Goal: Task Accomplishment & Management: Manage account settings

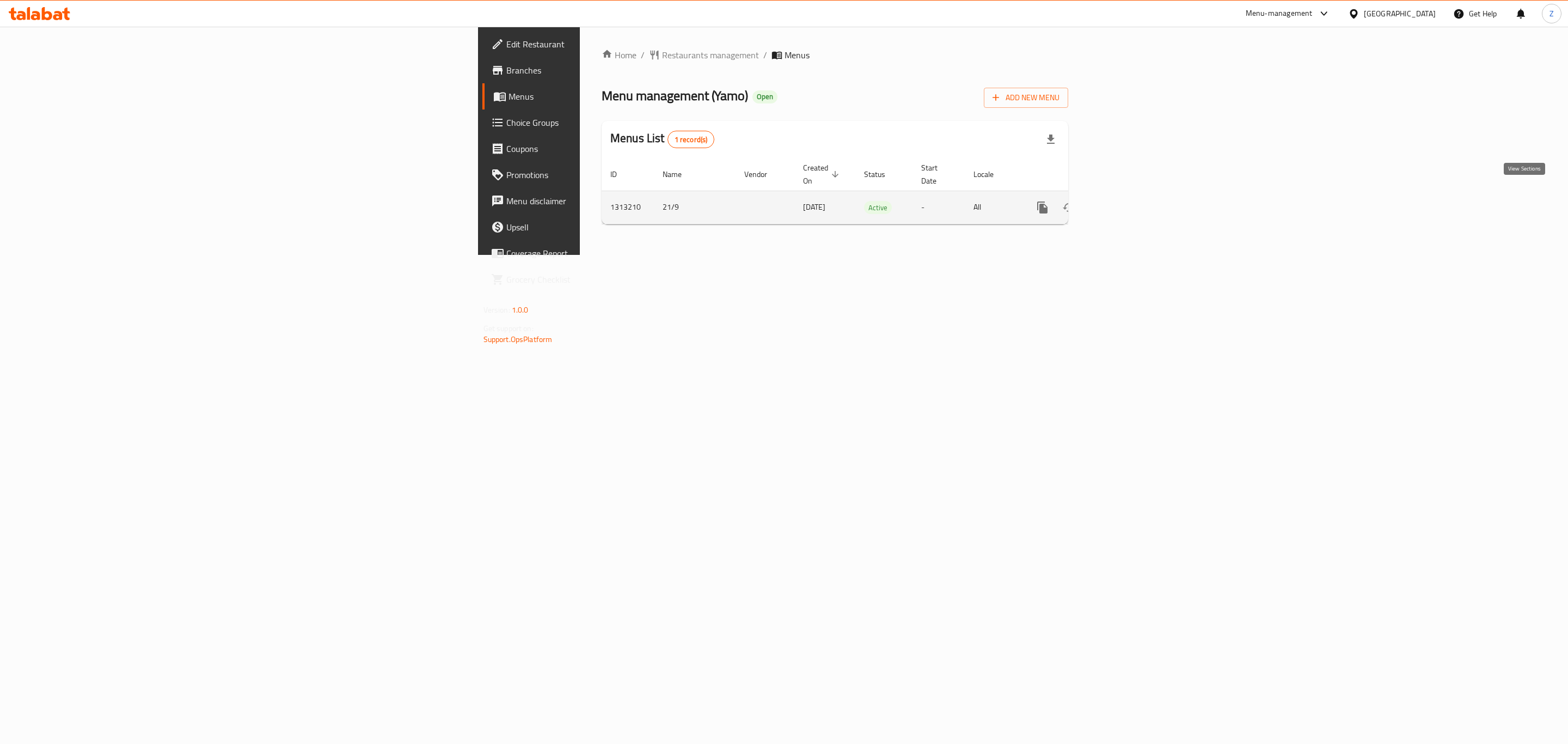
click at [1126, 203] on icon "enhanced table" at bounding box center [1121, 207] width 10 height 10
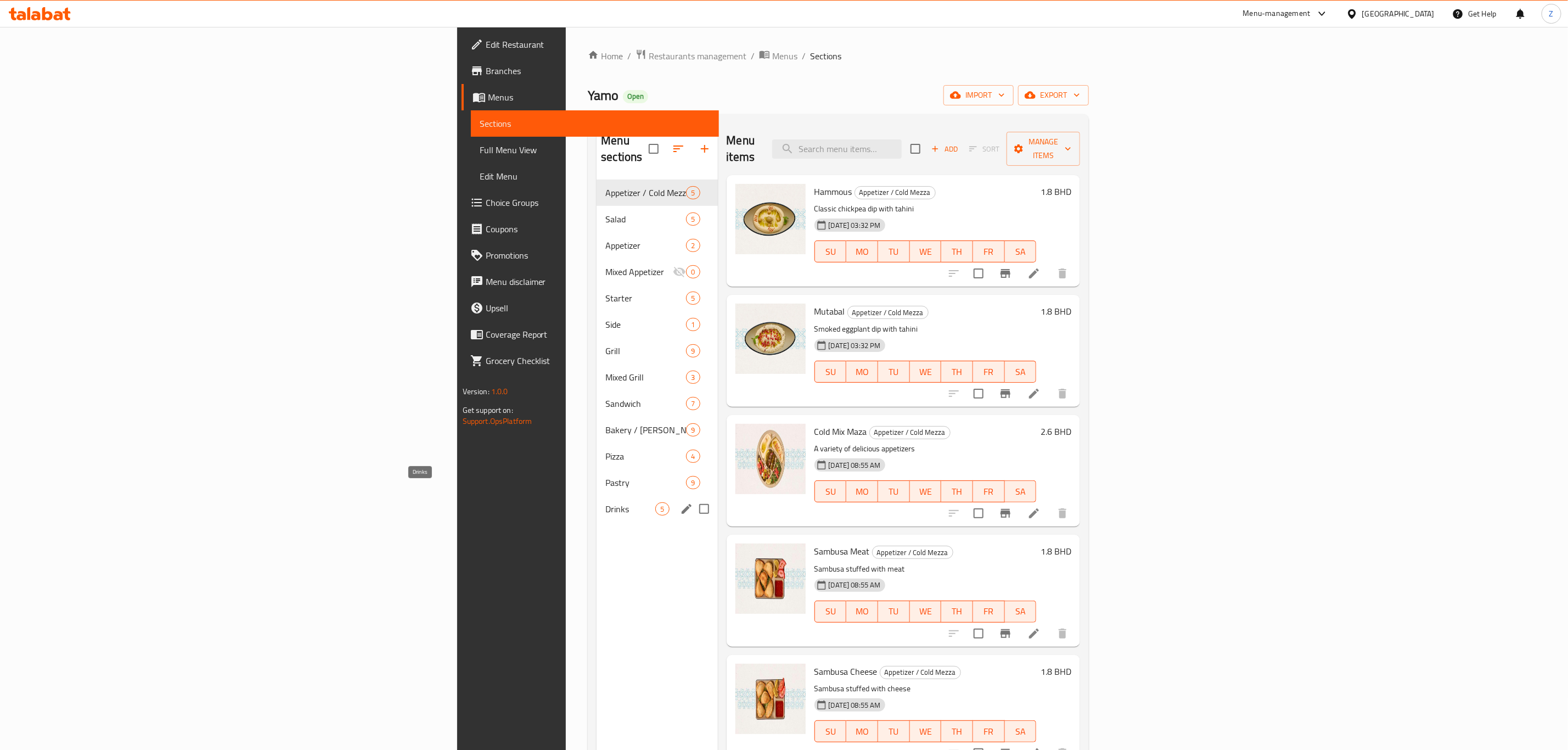
click at [605, 502] on span "Drinks" at bounding box center [630, 509] width 50 height 13
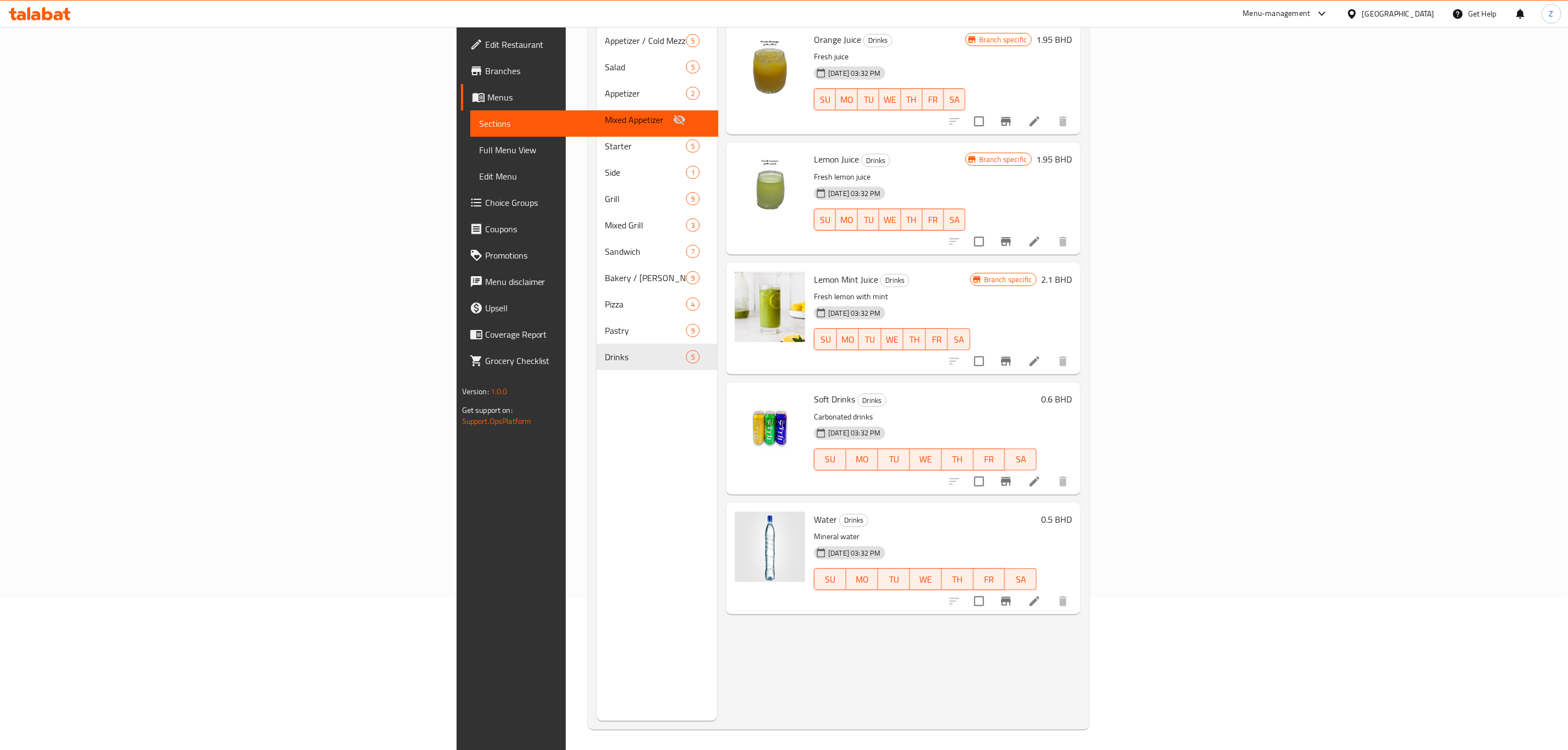
scroll to position [154, 0]
click at [1041, 473] on icon at bounding box center [1035, 480] width 13 height 13
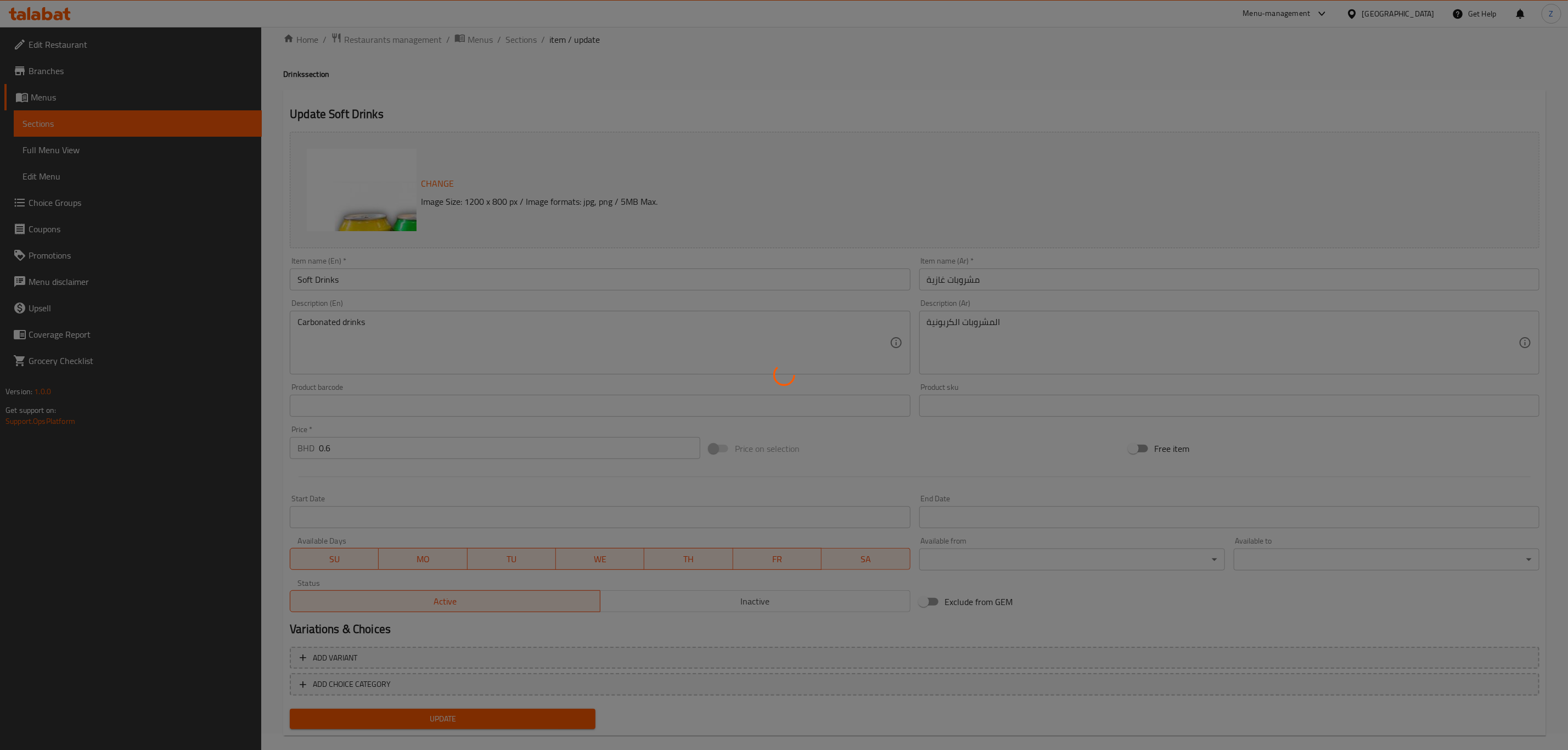
scroll to position [32, 0]
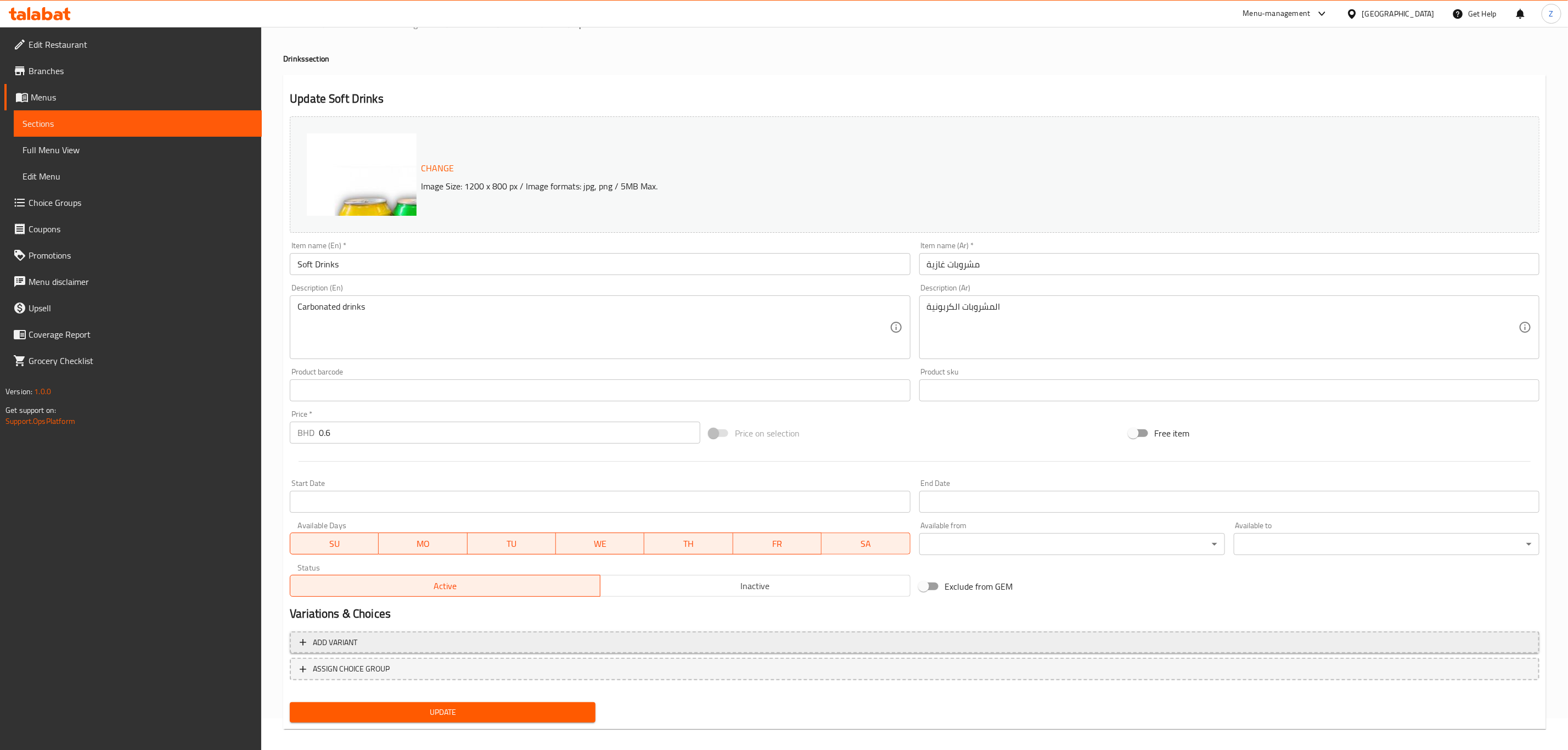
click at [349, 644] on span "Add variant" at bounding box center [335, 642] width 44 height 13
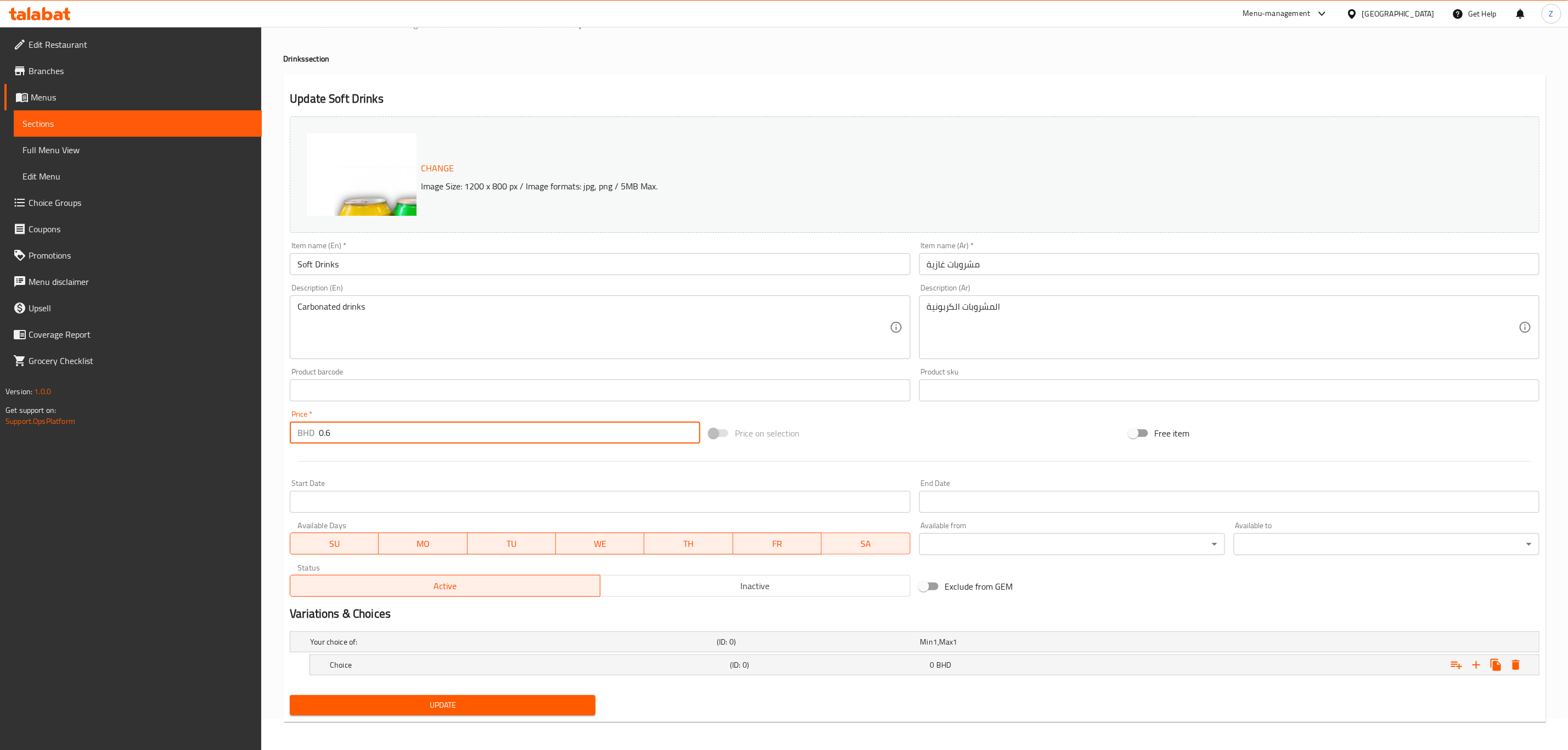
drag, startPoint x: 353, startPoint y: 433, endPoint x: 219, endPoint y: 449, distance: 135.0
click at [266, 432] on div "Home / Restaurants management / Menus / Sections / item / update Drinks section…" at bounding box center [915, 374] width 1307 height 757
type input "0"
click at [1478, 666] on icon "Expand" at bounding box center [1477, 665] width 13 height 13
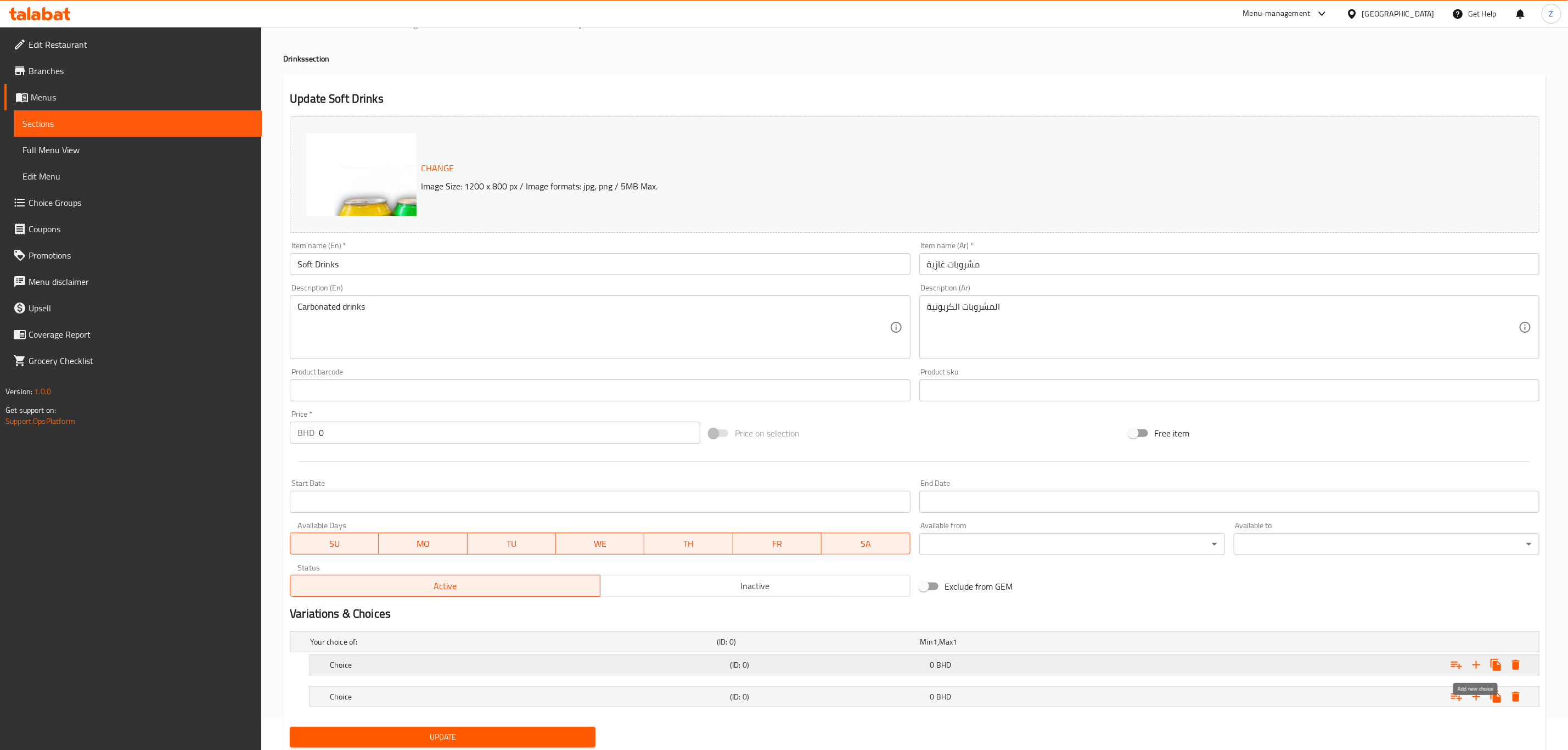
click at [1478, 666] on icon "Expand" at bounding box center [1476, 664] width 7 height 7
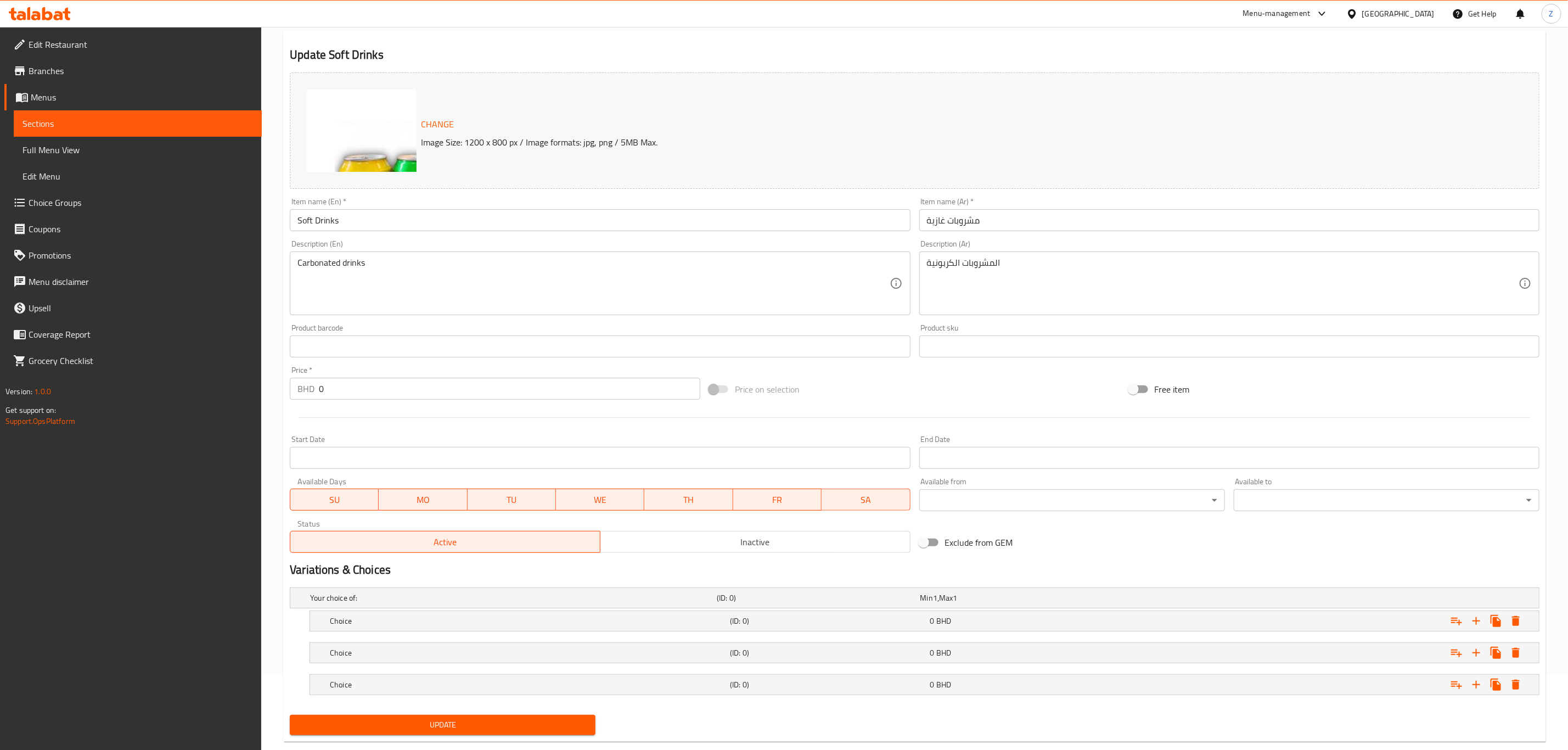
scroll to position [99, 0]
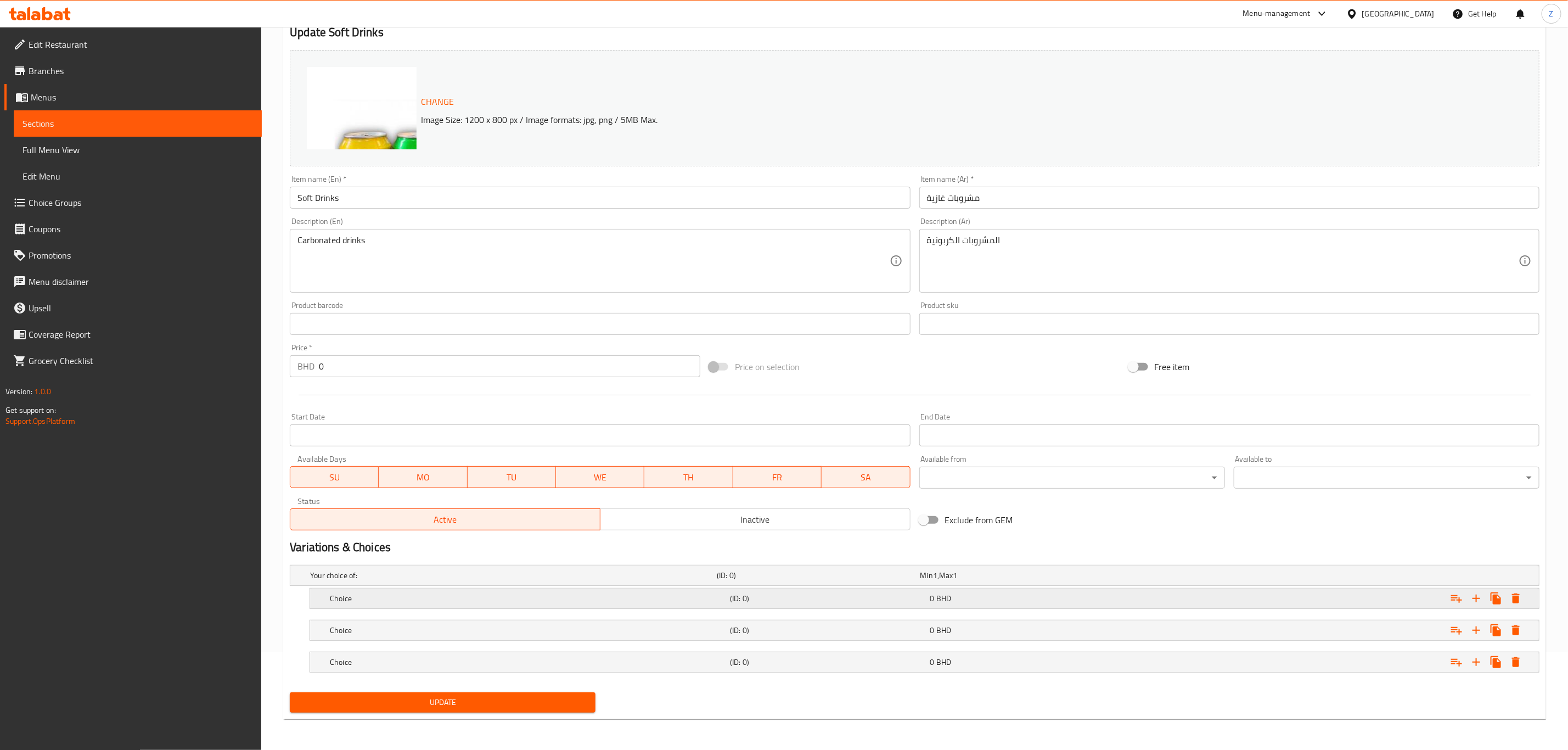
click at [402, 601] on h5 "Choice" at bounding box center [528, 598] width 396 height 11
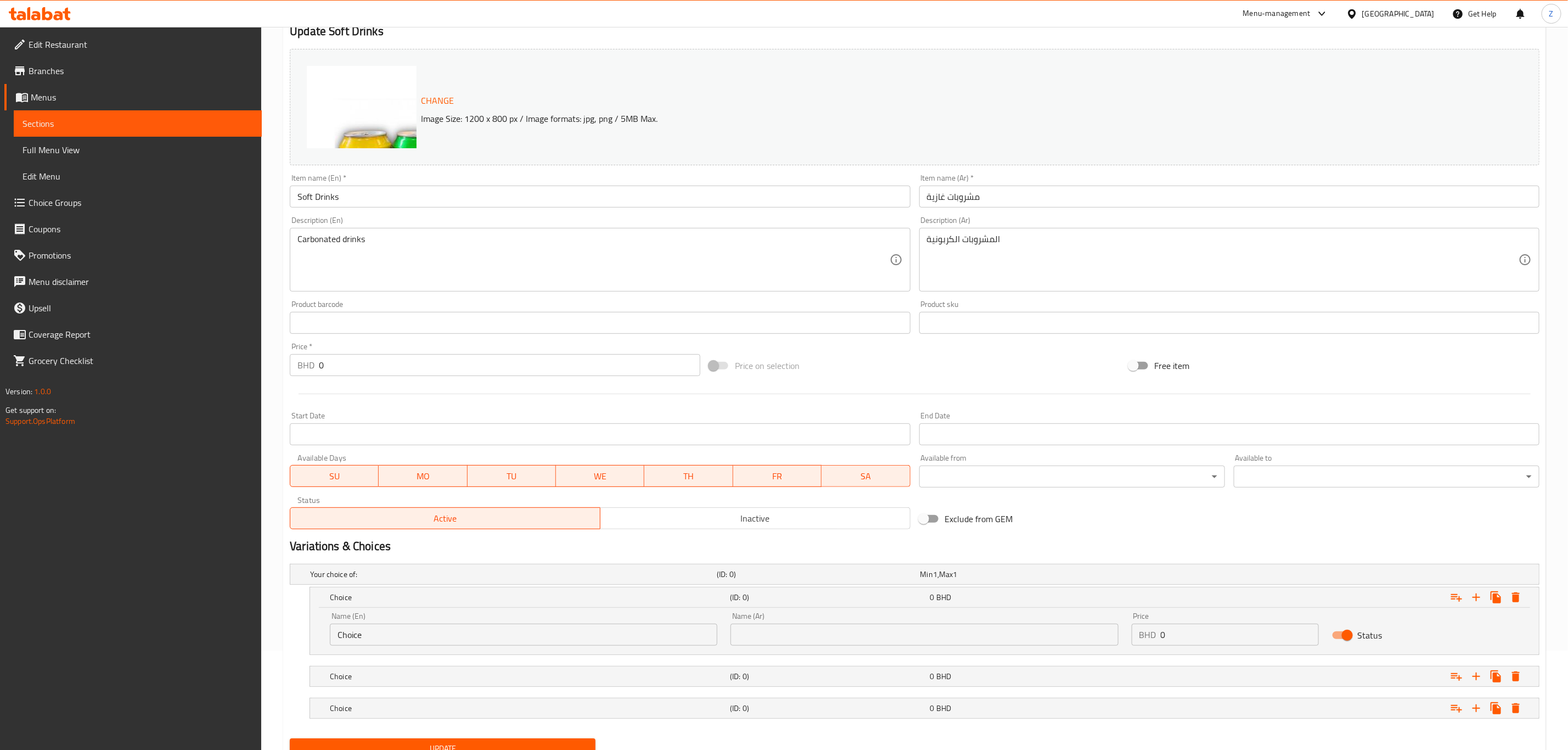
click at [181, 646] on div "Edit Restaurant Branches Menus Sections Full Menu View Edit Menu Choice Groups …" at bounding box center [784, 362] width 1568 height 869
type input "Kinza Cola"
type input "[PERSON_NAME]"
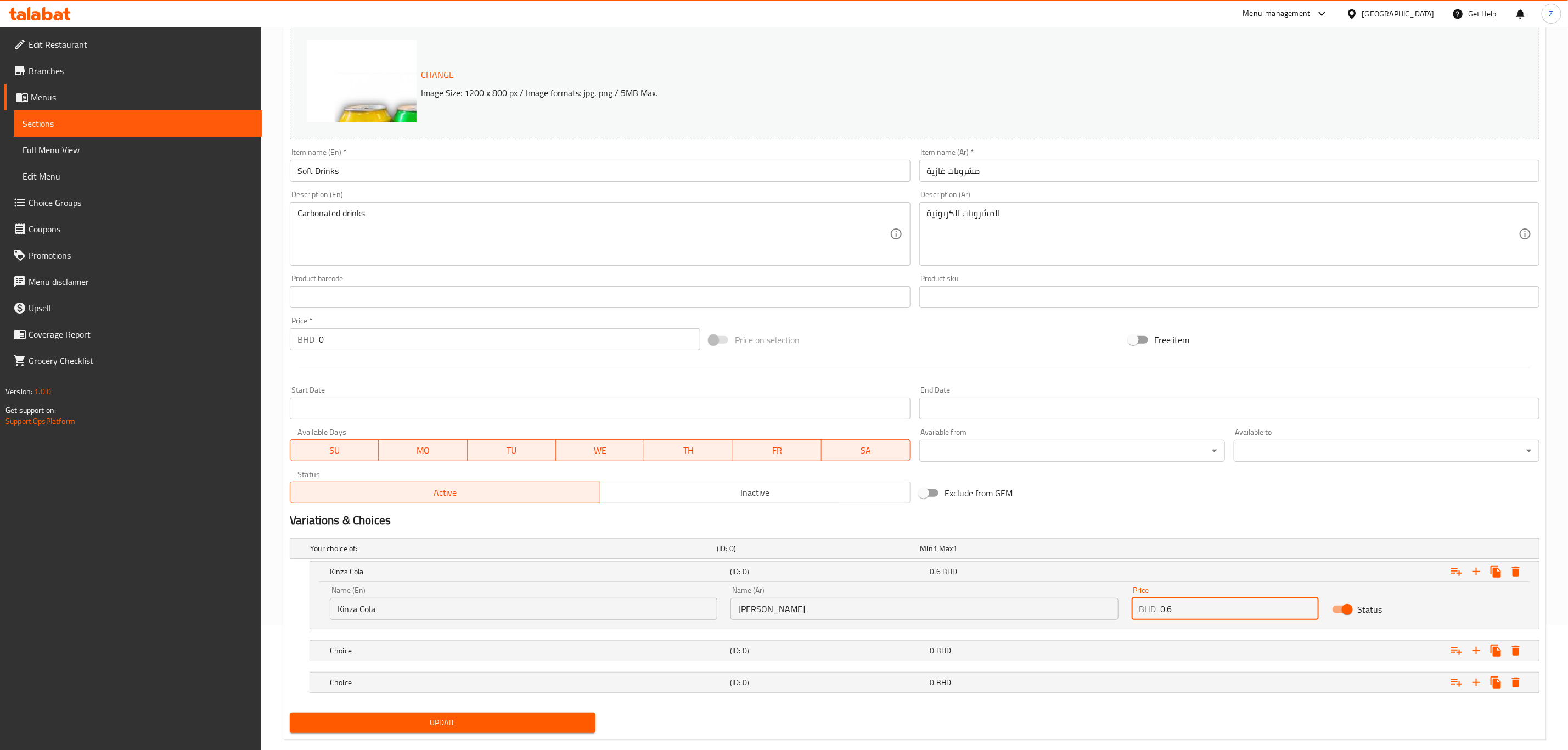
scroll to position [147, 0]
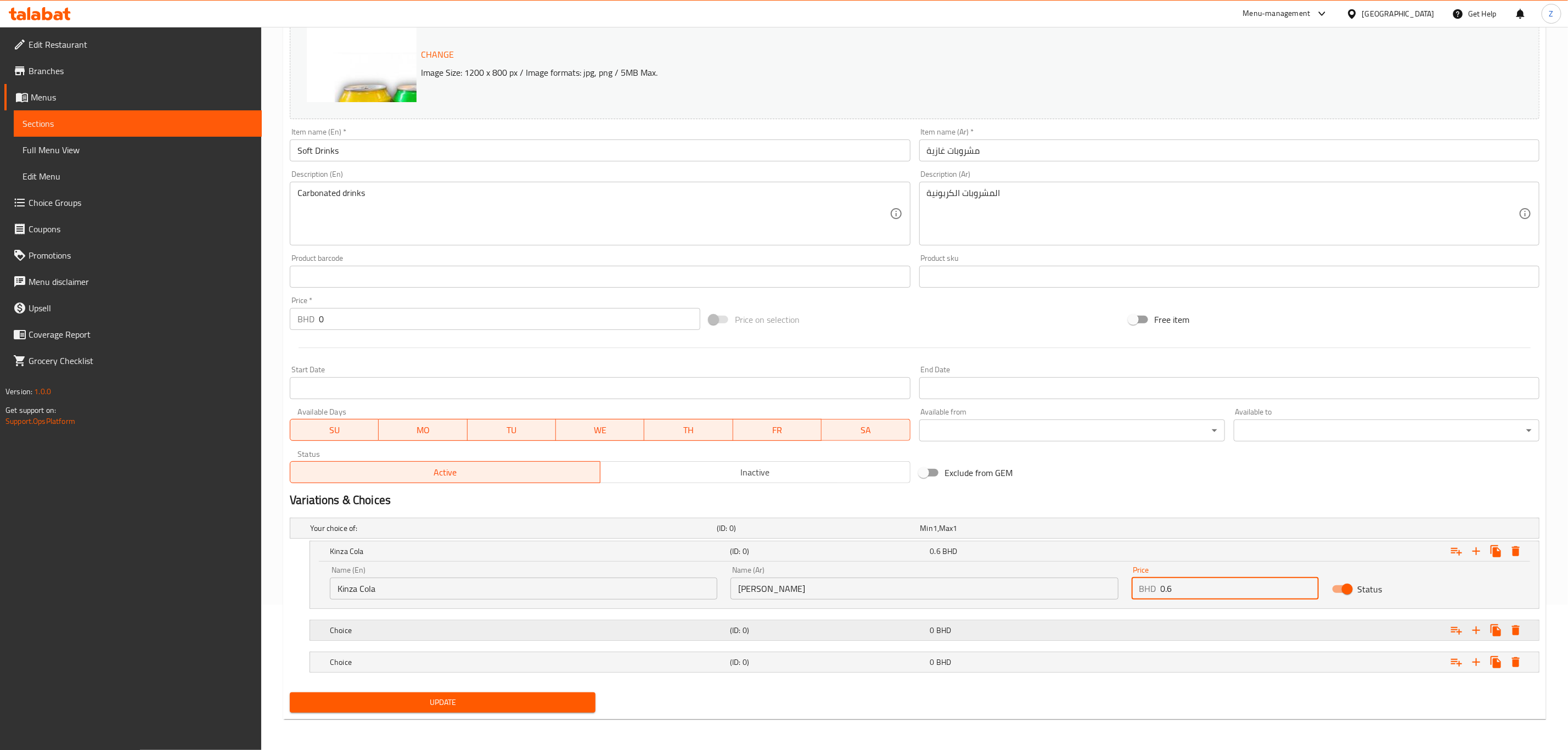
type input "0.6"
click at [502, 618] on div "Choice (ID: 0) 0 BHD" at bounding box center [927, 630] width 1200 height 24
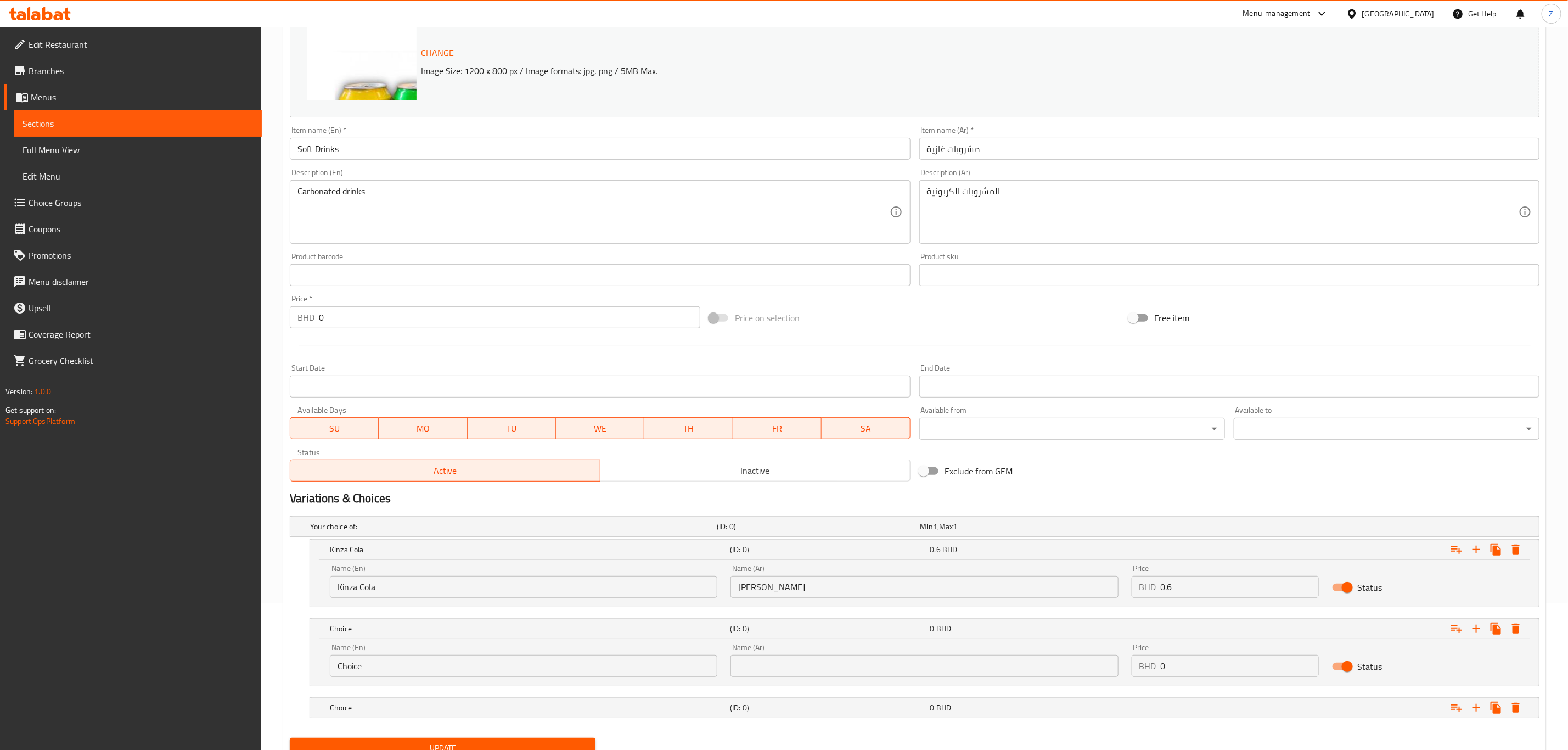
scroll to position [194, 0]
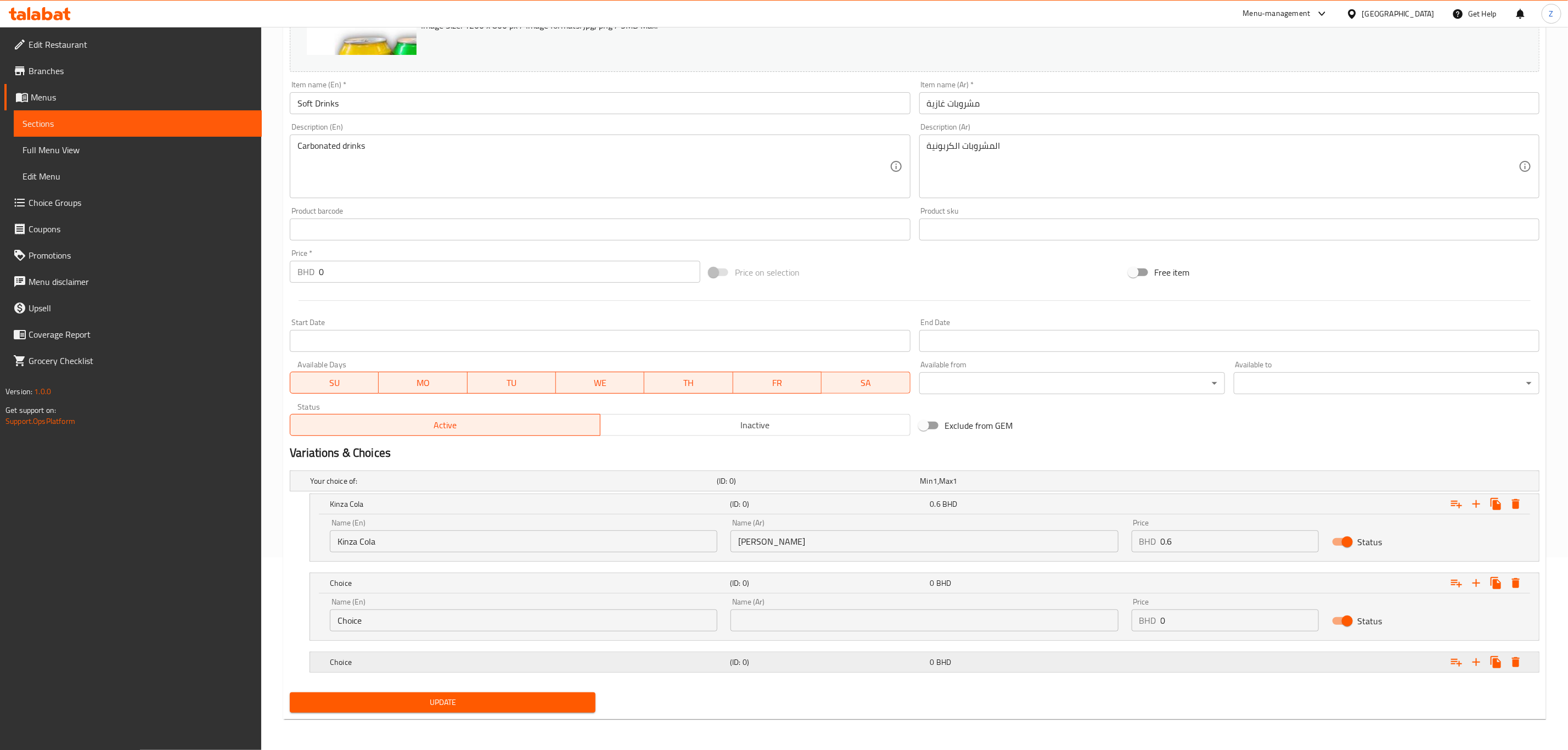
click at [371, 658] on h5 "Choice" at bounding box center [528, 662] width 396 height 11
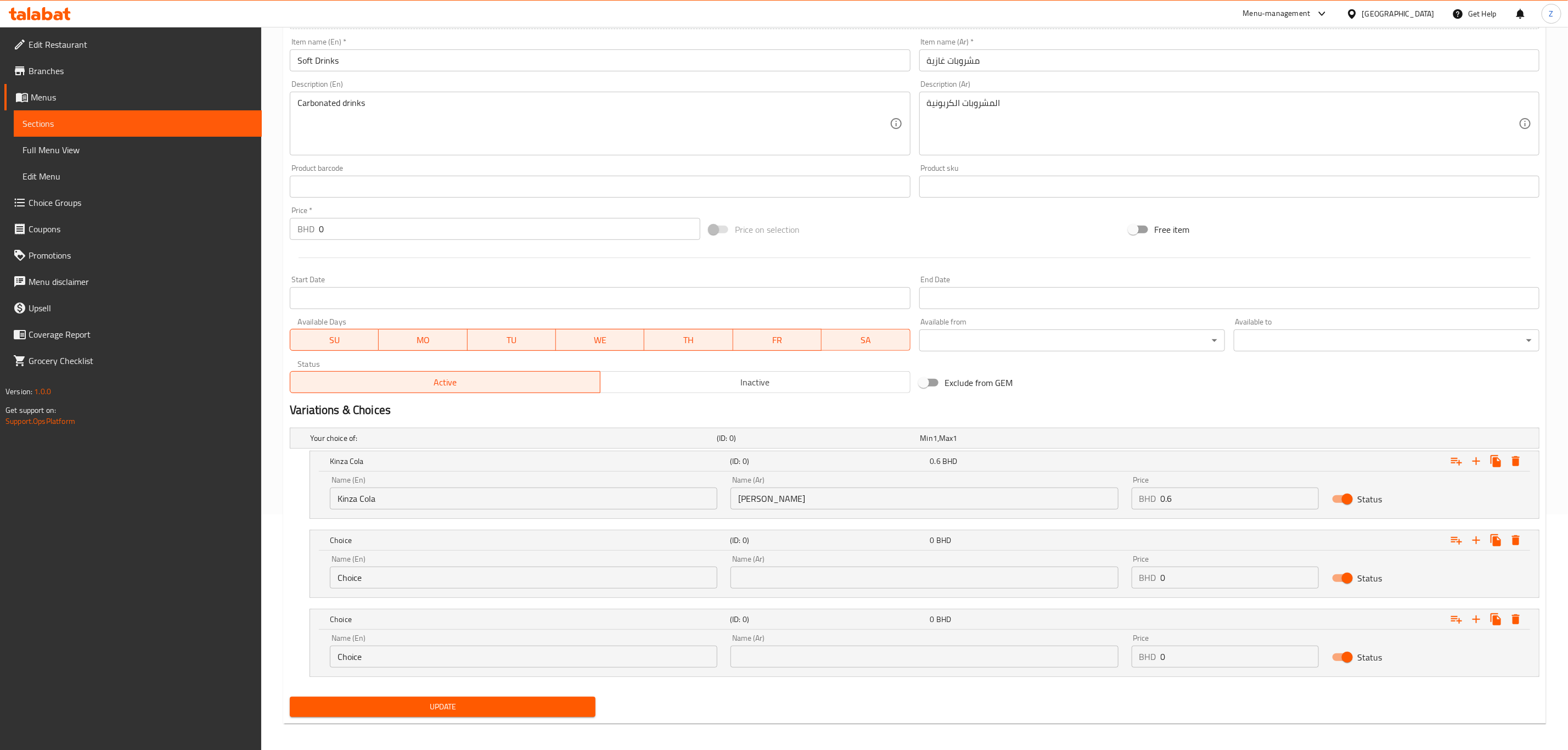
scroll to position [241, 0]
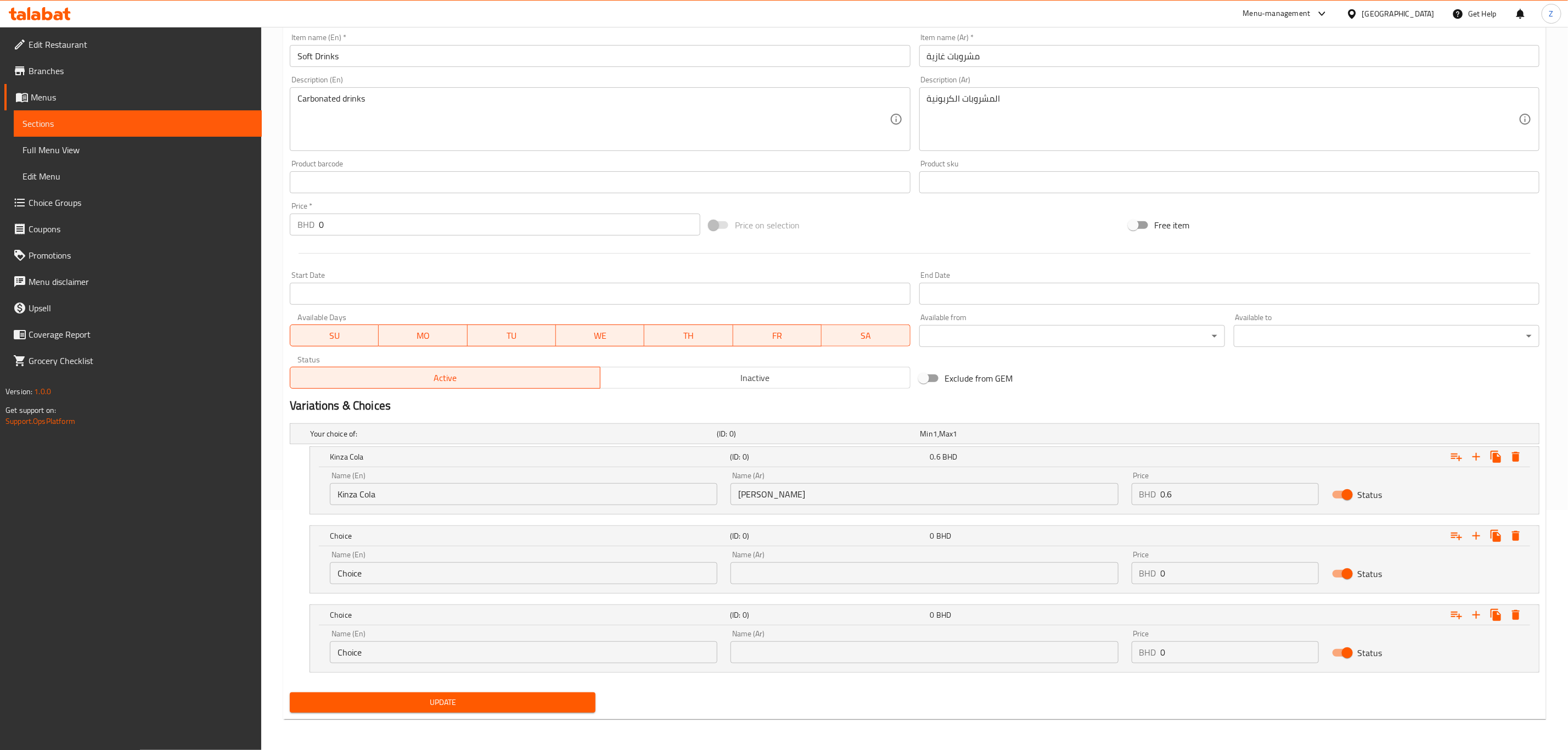
drag, startPoint x: 398, startPoint y: 558, endPoint x: 236, endPoint y: 597, distance: 166.6
click at [260, 585] on div "Edit Restaurant Branches Menus Sections Full Menu View Edit Menu Choice Groups …" at bounding box center [784, 269] width 1568 height 963
click at [392, 578] on input "Choice" at bounding box center [524, 573] width 388 height 22
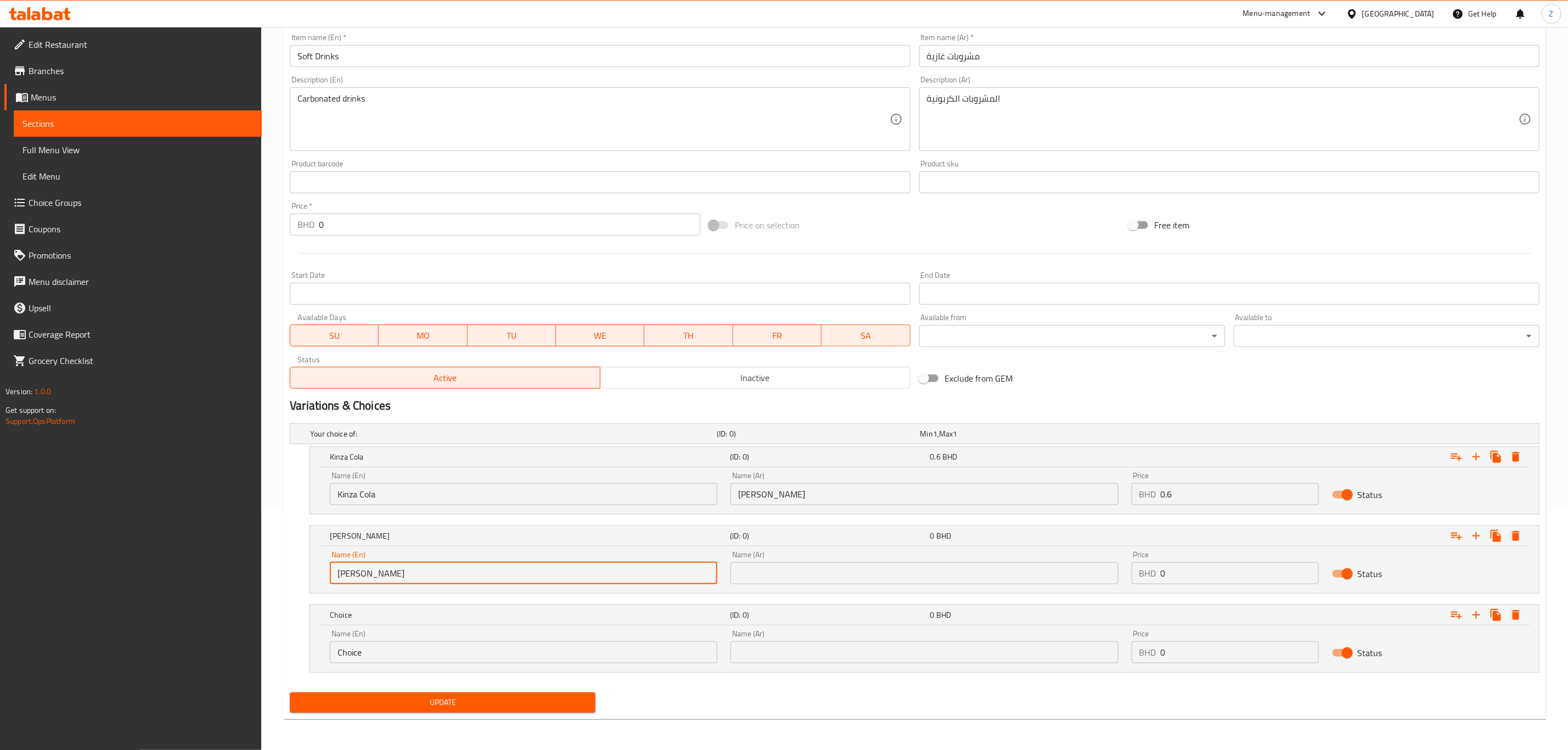
type input "[PERSON_NAME]"
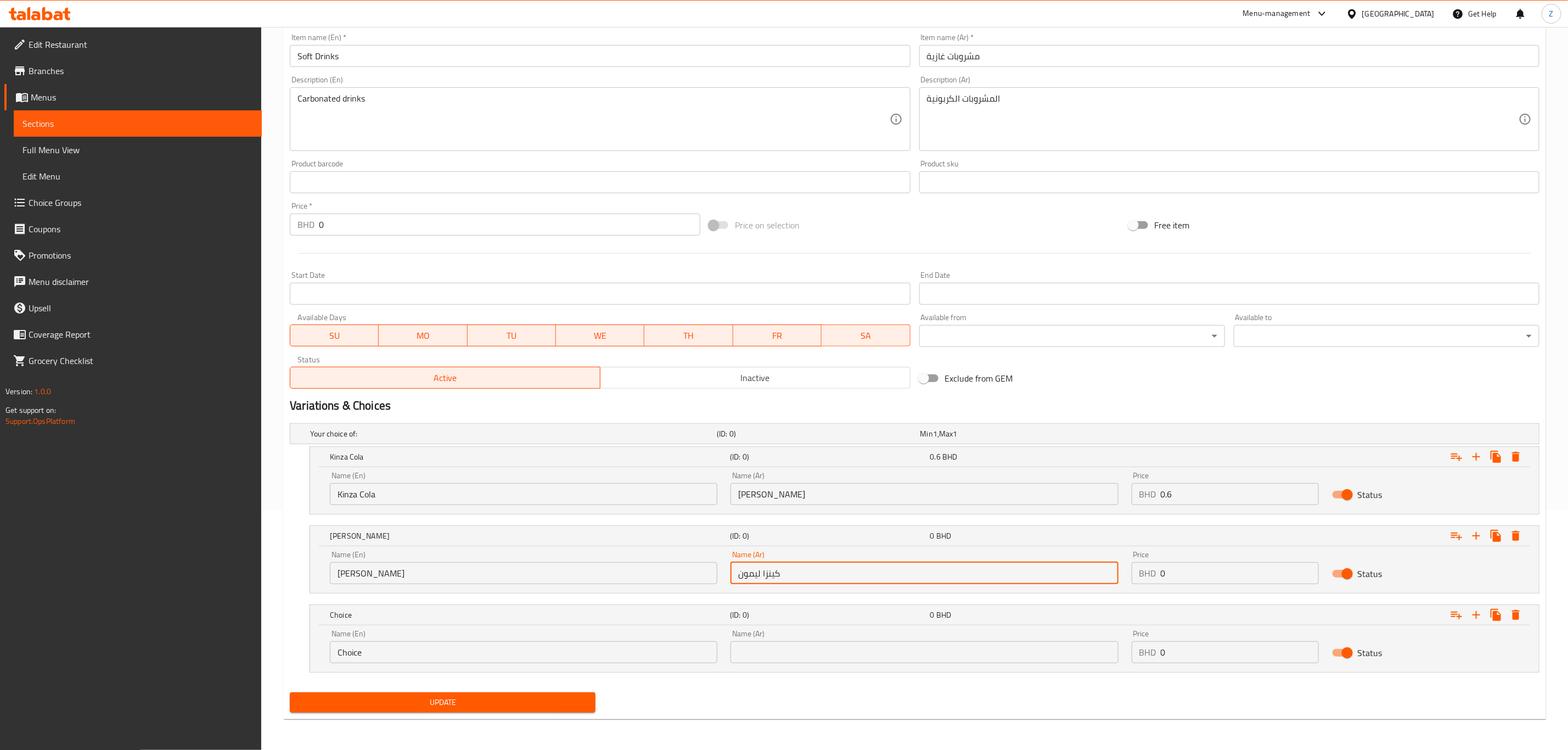
type input "كينزا ليمون"
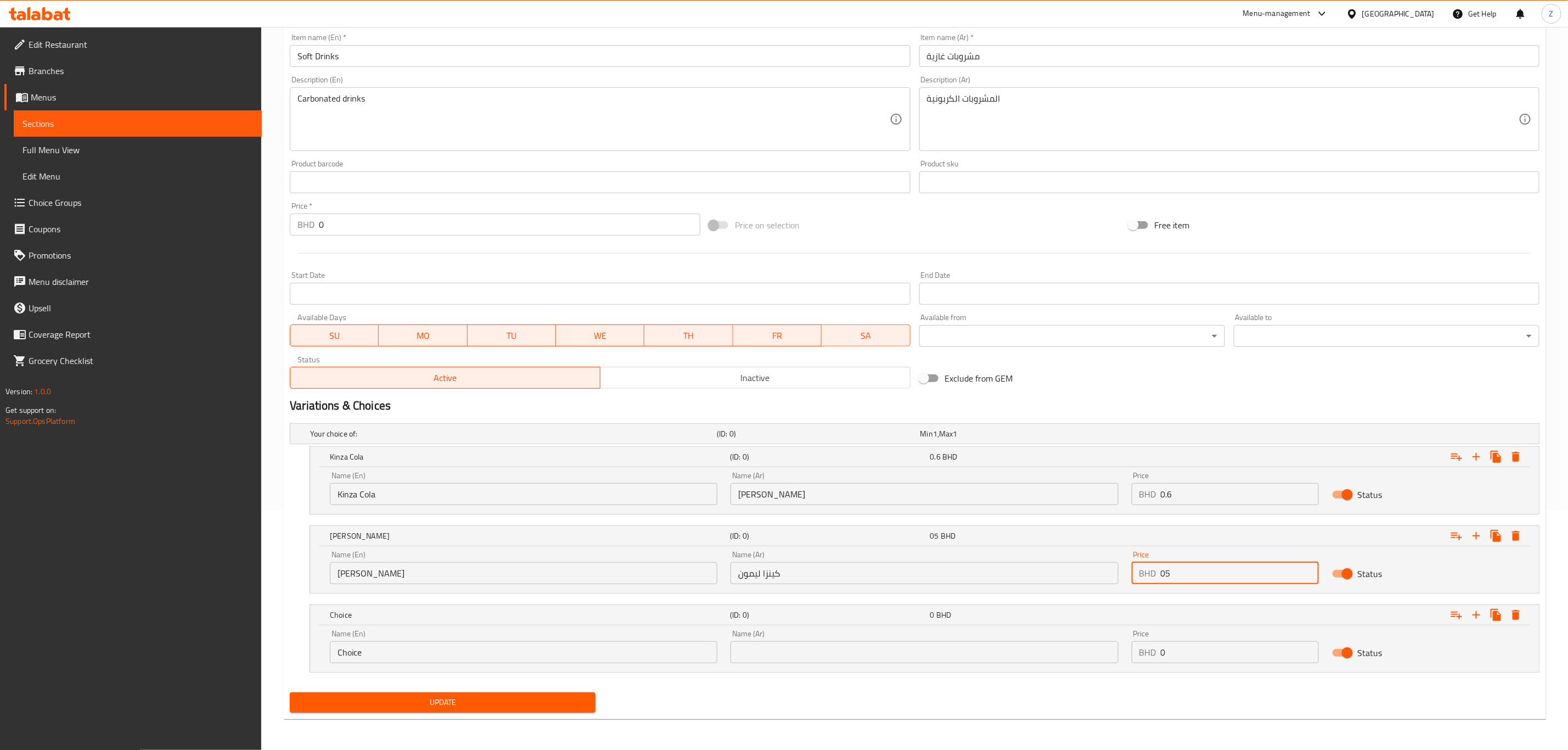
type input "0"
click at [1188, 492] on input "0.6" at bounding box center [1240, 494] width 158 height 22
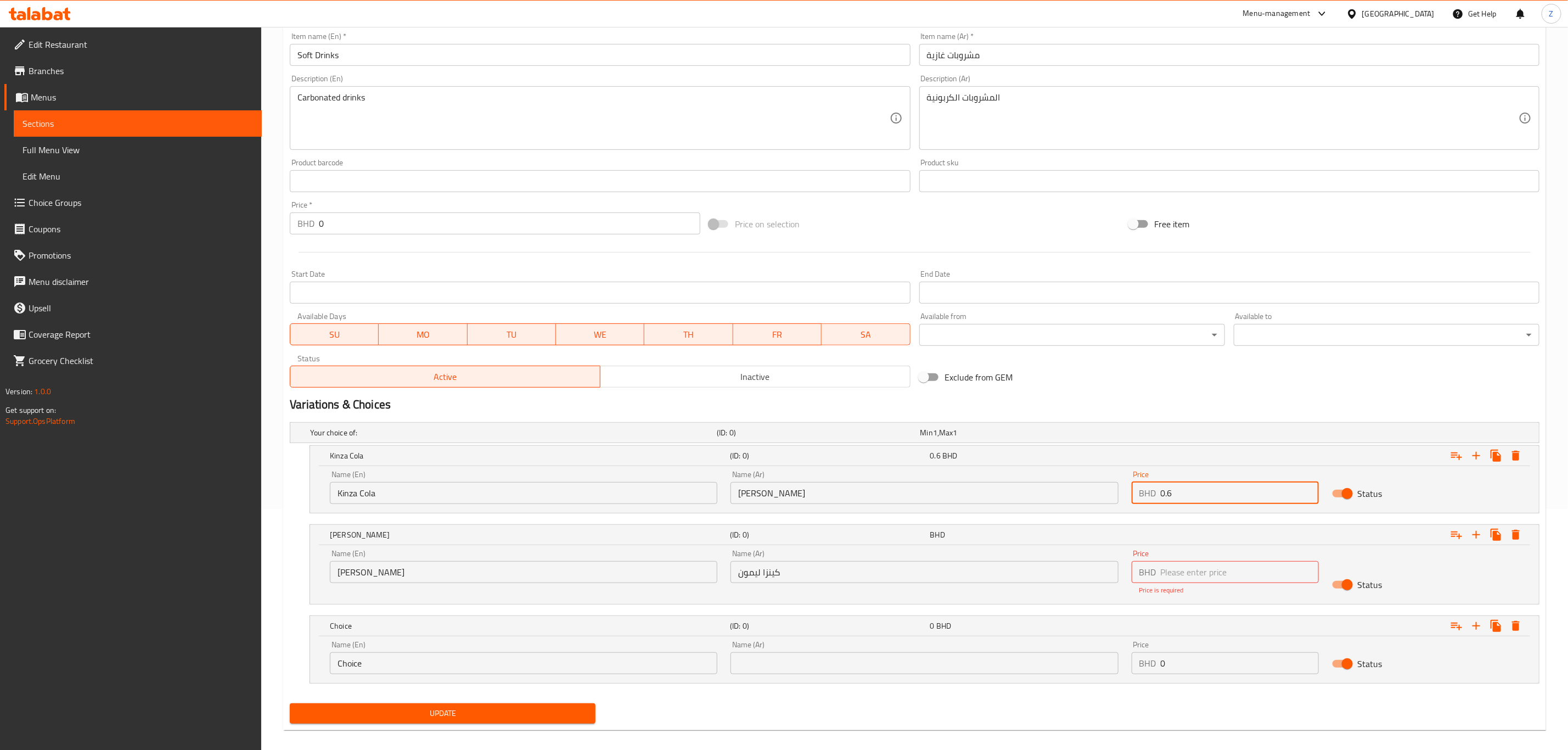
click at [1188, 492] on input "0.6" at bounding box center [1240, 493] width 158 height 22
click at [1173, 570] on input "number" at bounding box center [1240, 572] width 158 height 22
paste input "0.6"
type input "0.6"
click at [1188, 658] on input "0" at bounding box center [1240, 663] width 158 height 22
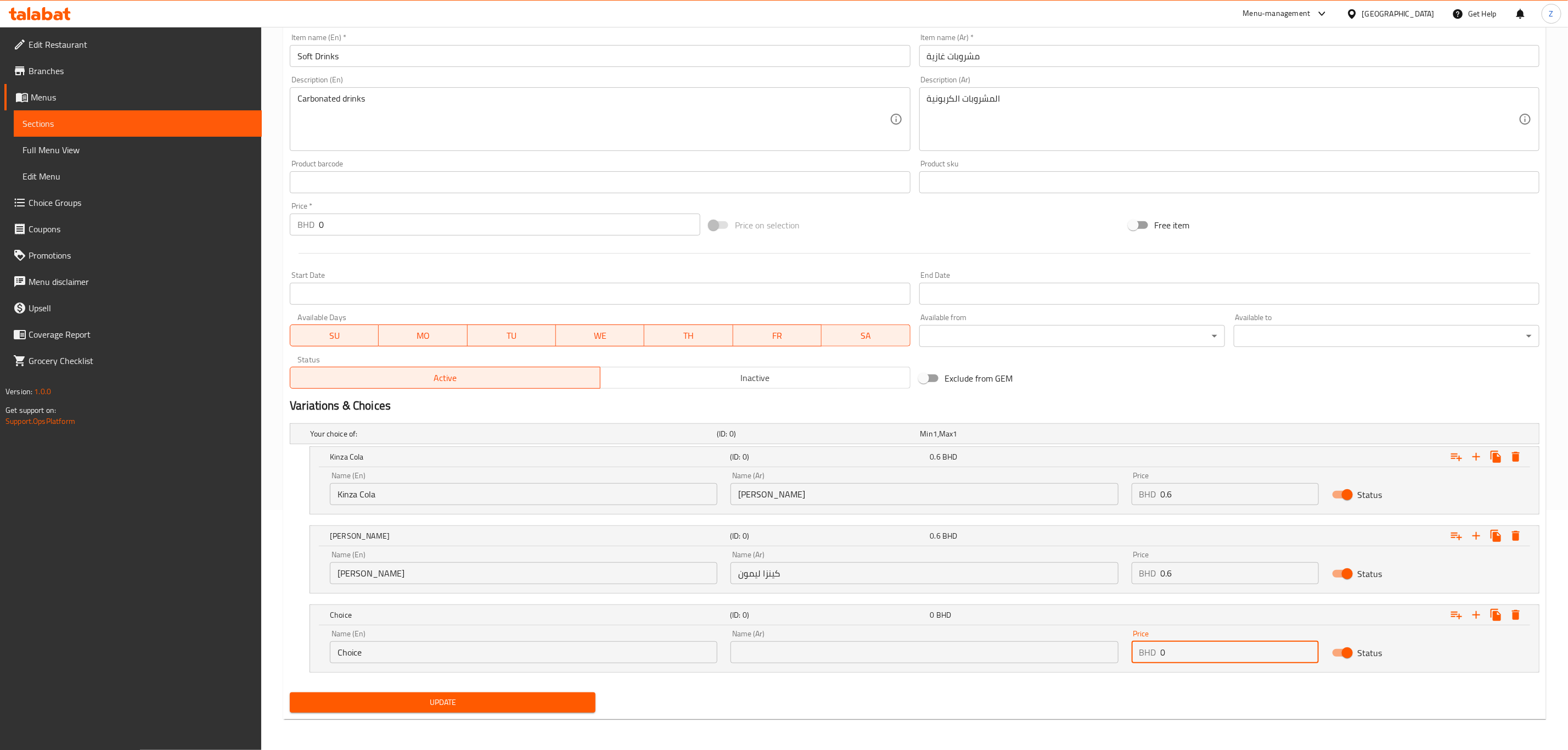
click at [1188, 658] on input "0" at bounding box center [1240, 652] width 158 height 22
paste input ".6"
type input "0.6"
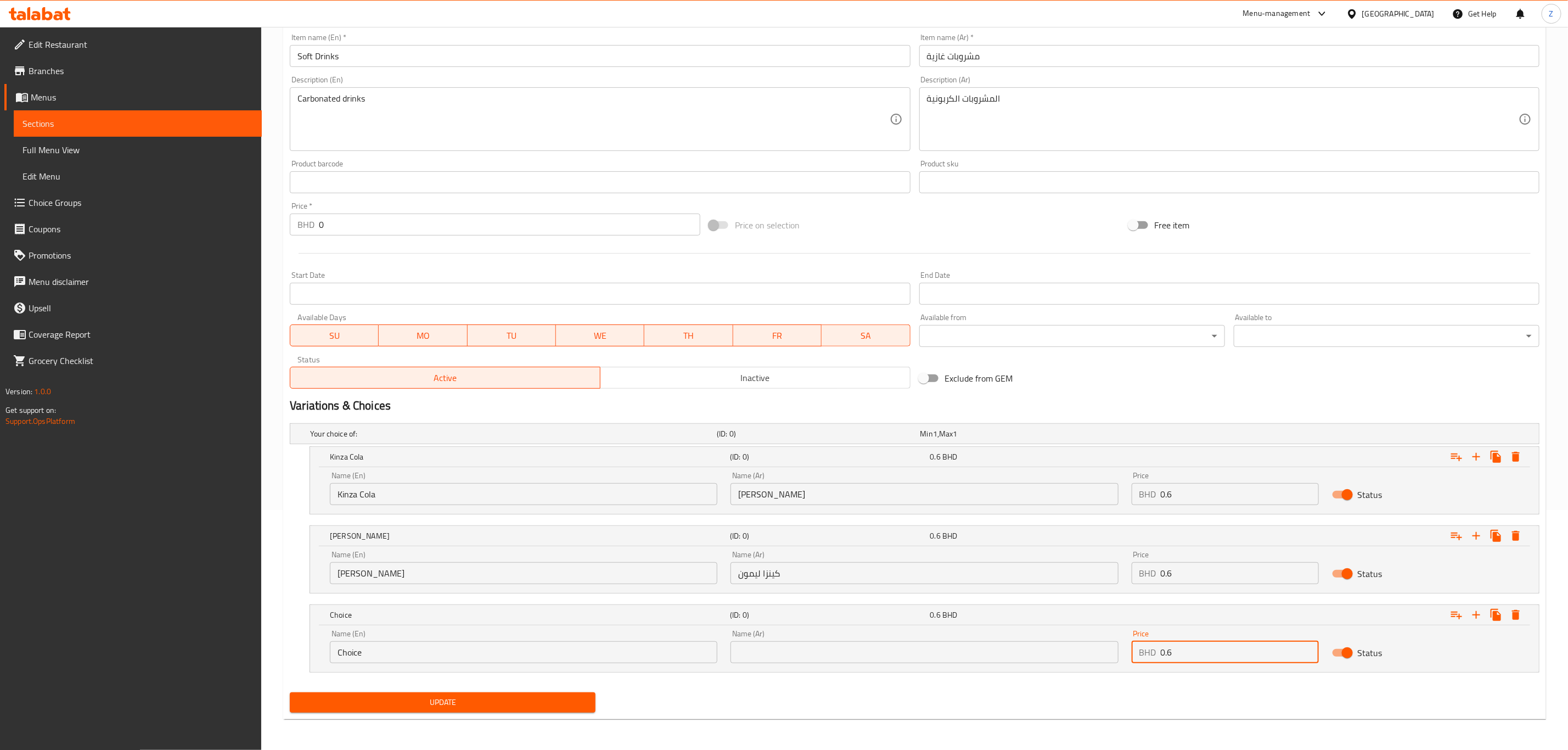
click at [807, 653] on input "text" at bounding box center [924, 652] width 388 height 22
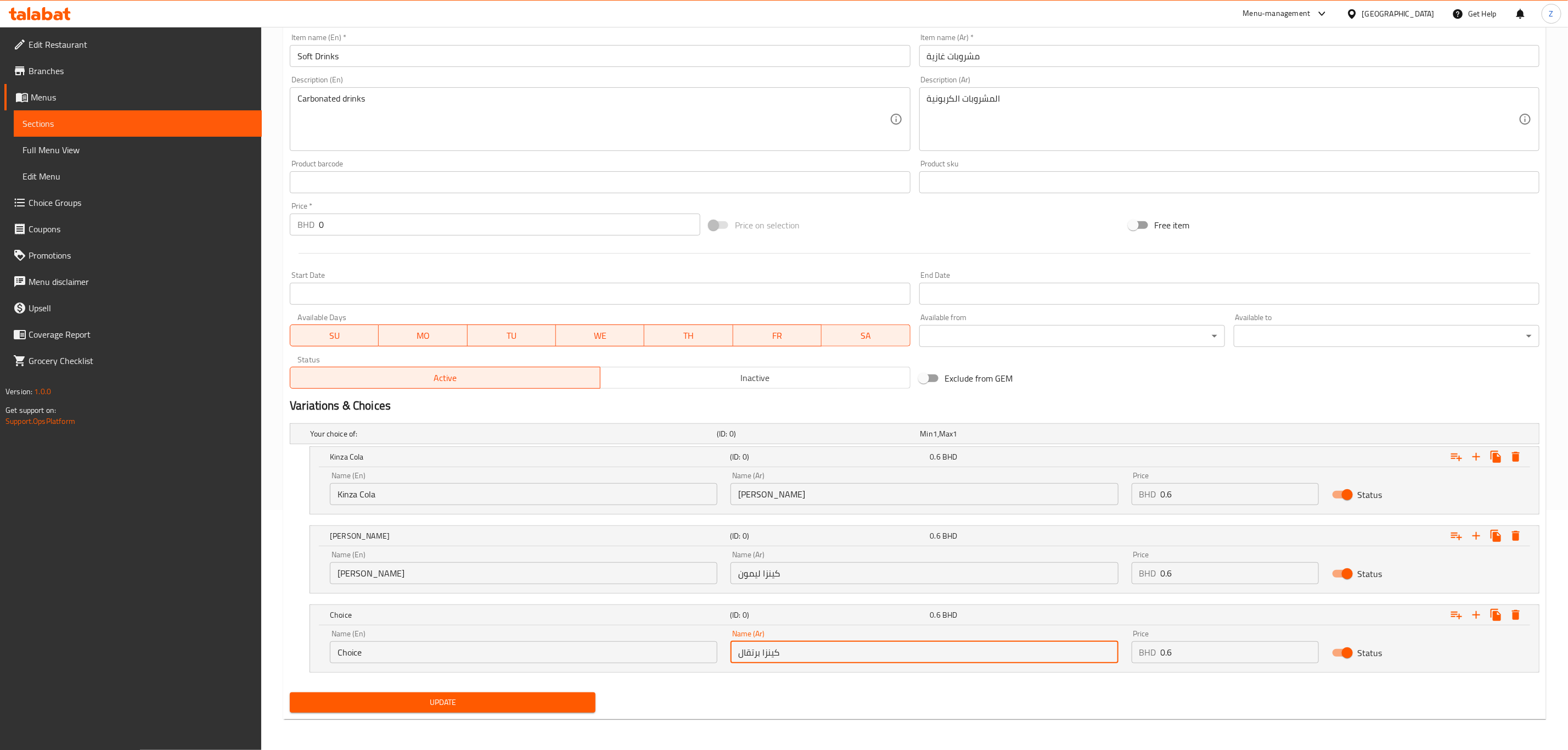
type input "كينزا برتقال"
click at [477, 653] on input "Choice" at bounding box center [524, 652] width 388 height 22
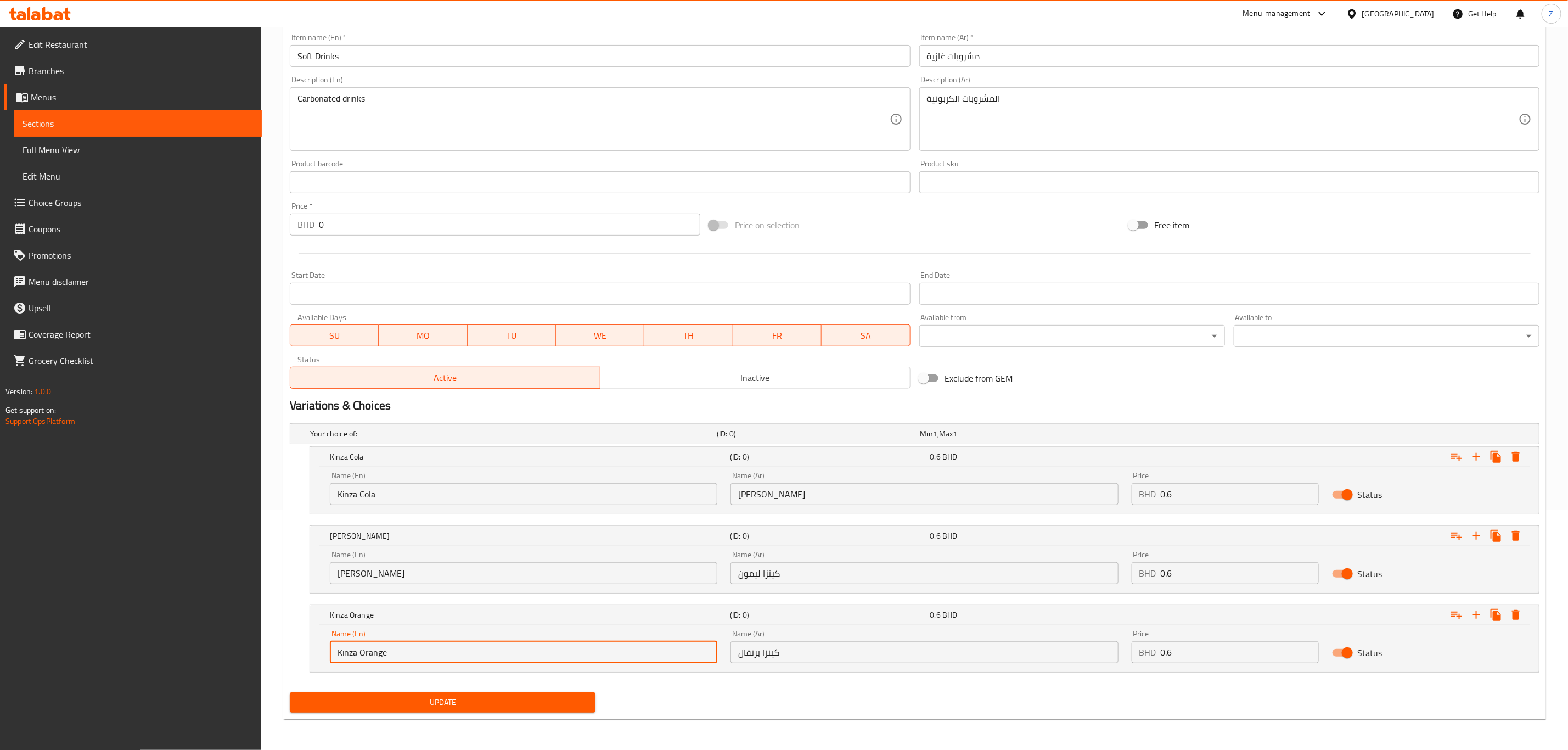
type input "Kinza Orange"
click at [404, 696] on span "Update" at bounding box center [443, 702] width 288 height 13
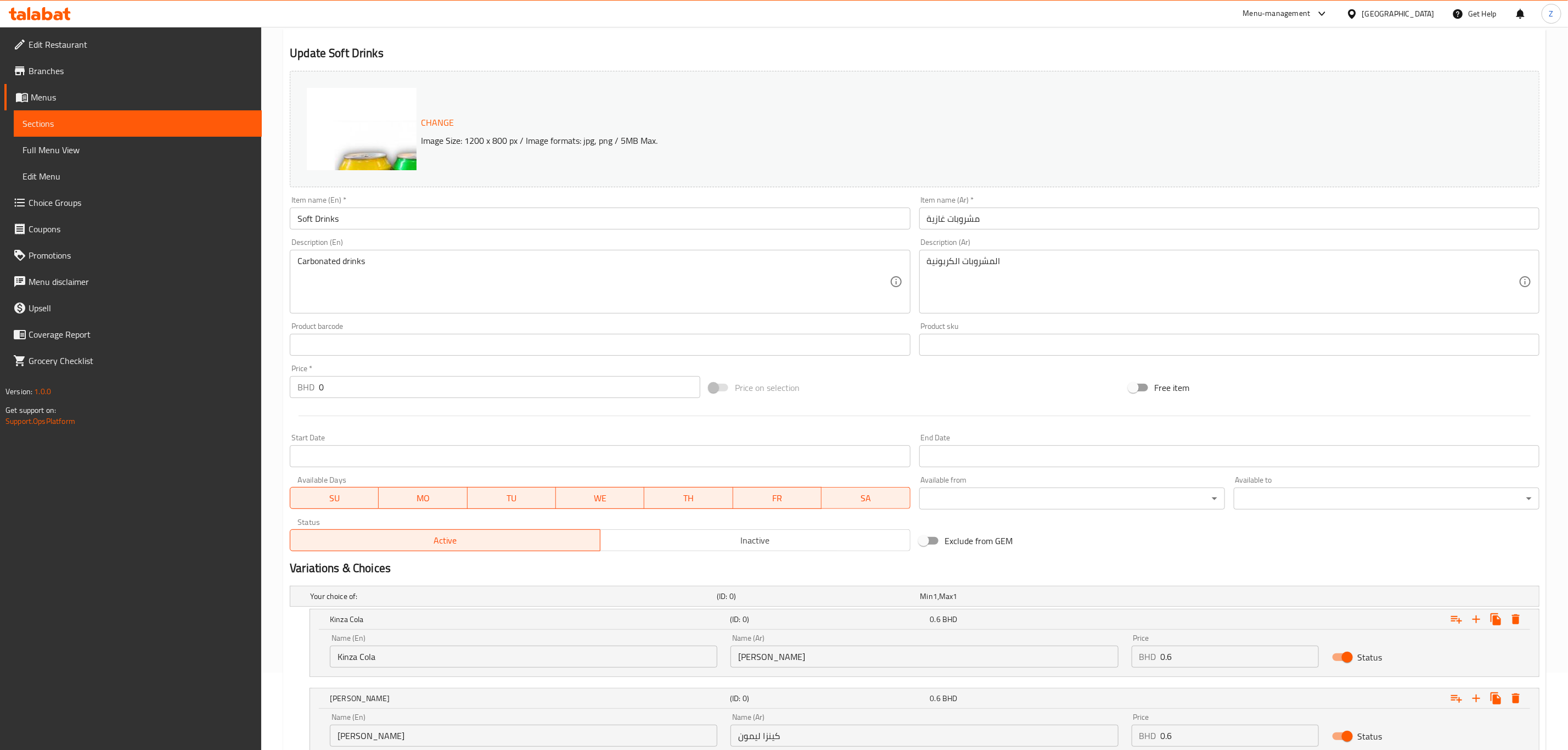
scroll to position [76, 0]
drag, startPoint x: 502, startPoint y: 254, endPoint x: 319, endPoint y: 279, distance: 184.7
click at [502, 254] on div "Carbonated drinks Description (En)" at bounding box center [600, 283] width 620 height 64
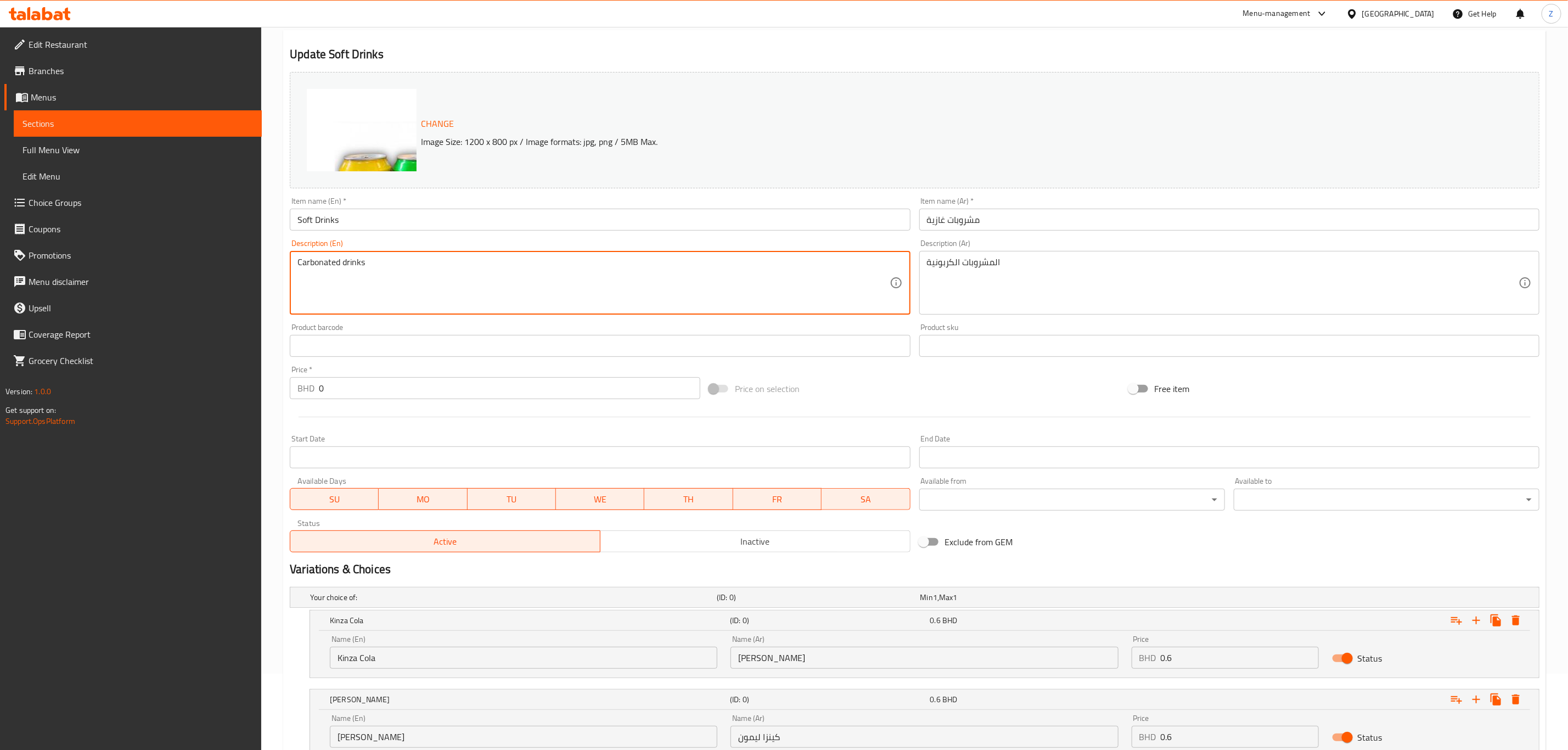
click at [345, 265] on textarea "Carbonated drinks" at bounding box center [593, 283] width 592 height 52
type textarea "Carbonated soft drinks of your choice"
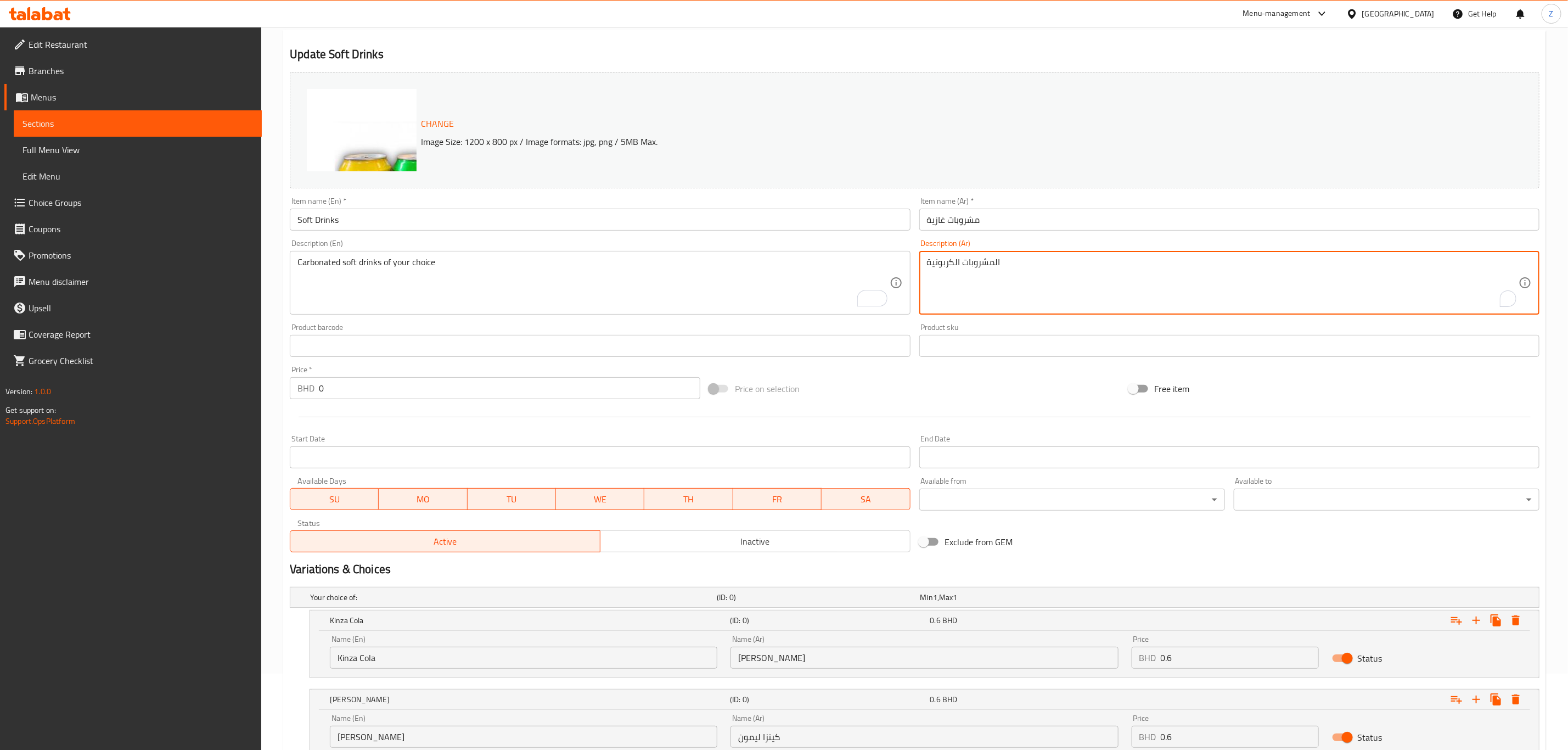
click at [1130, 273] on textarea "المشروبات الكربونية" at bounding box center [1223, 283] width 592 height 52
click at [982, 258] on textarea "مشروبات عازية مكربنة من اختيارك" at bounding box center [1223, 283] width 592 height 52
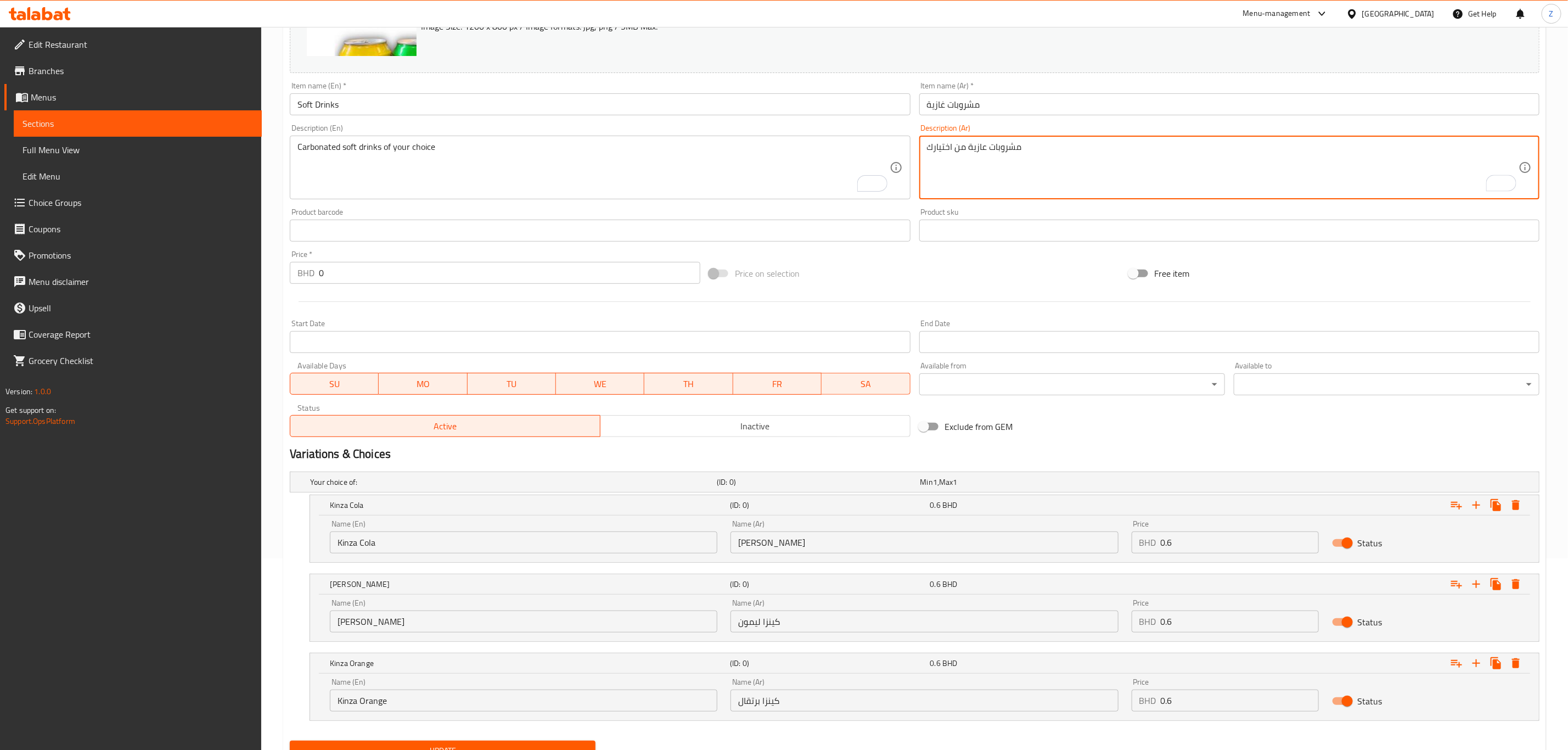
scroll to position [241, 0]
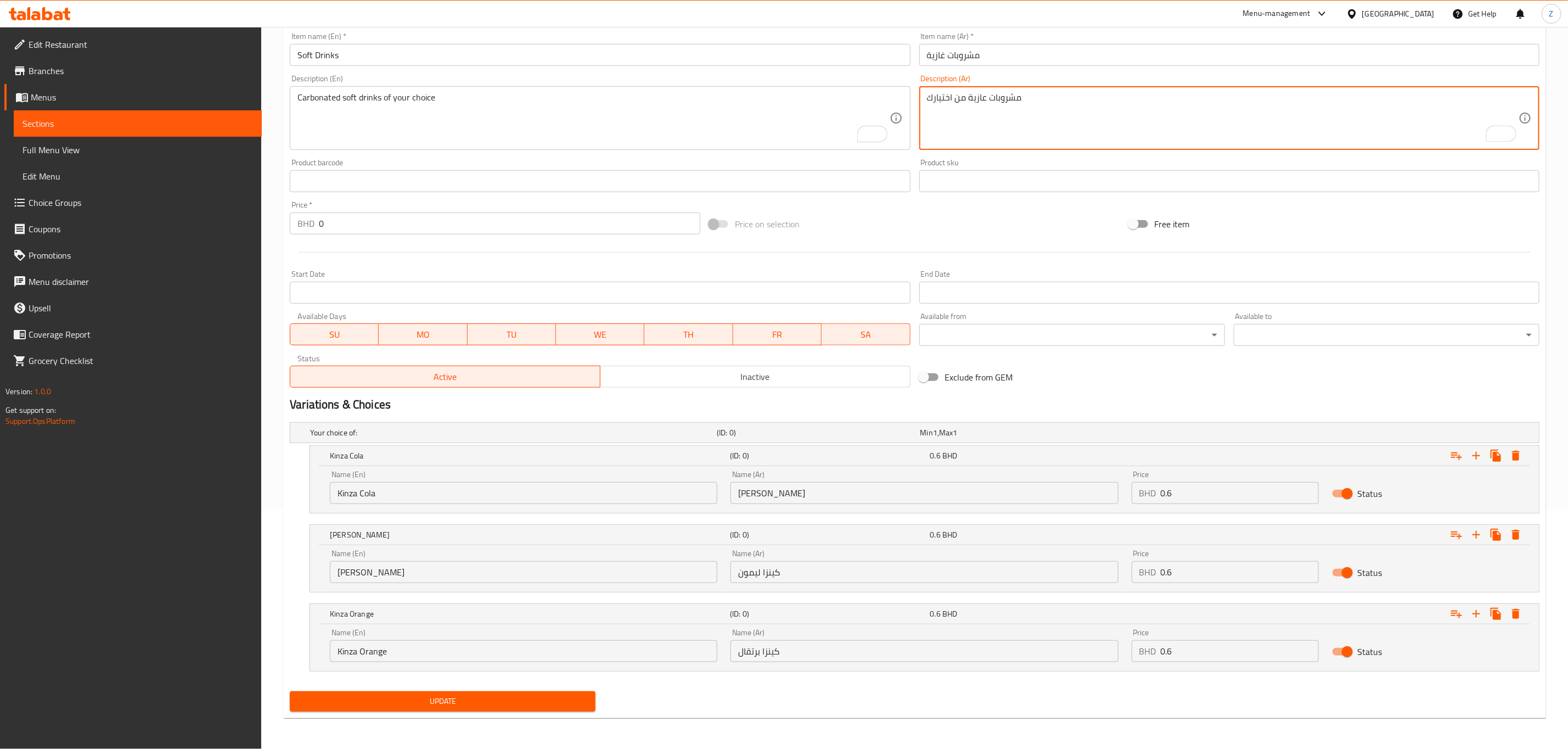
type textarea "مشروبات عازية من اختيارك"
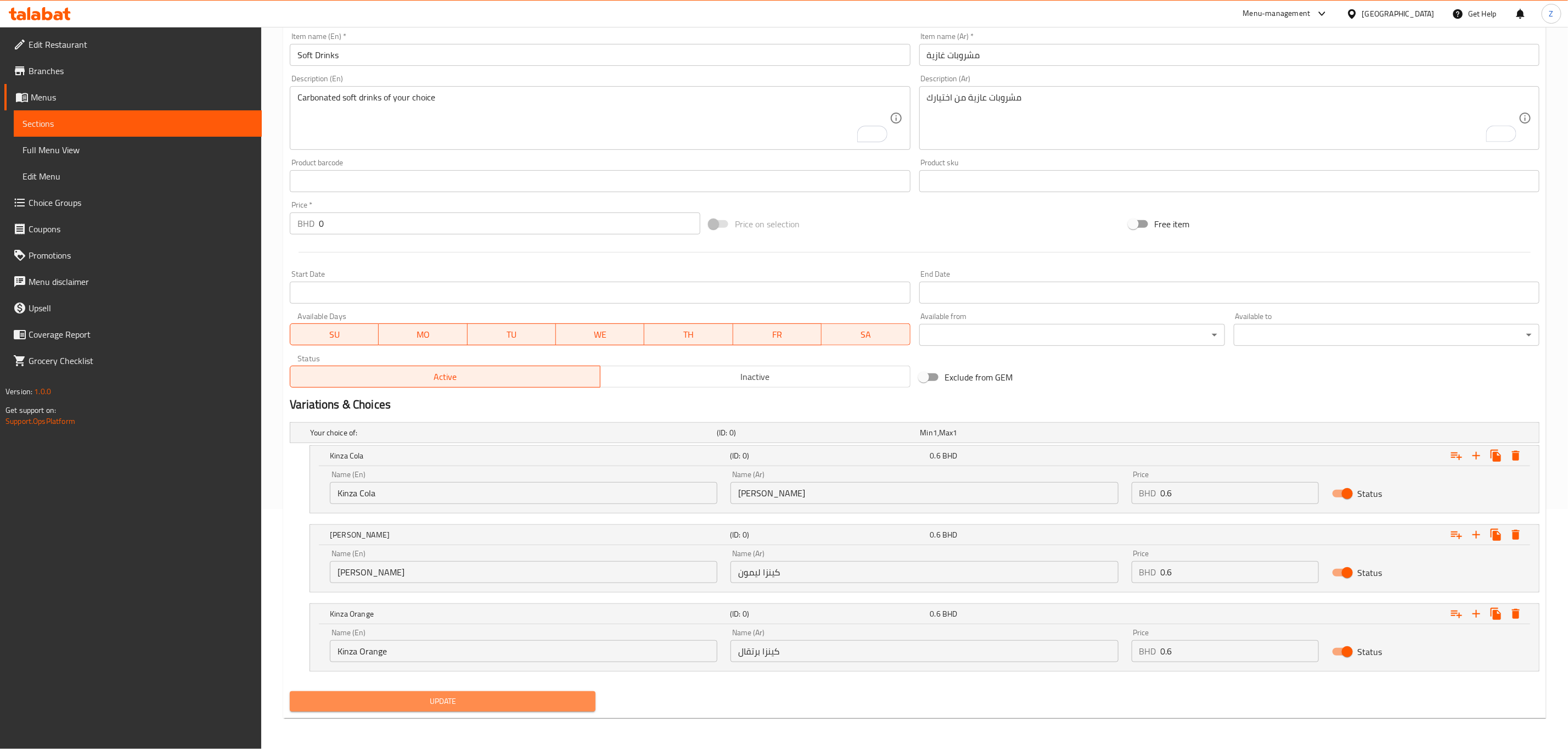
click at [402, 700] on span "Update" at bounding box center [443, 701] width 288 height 13
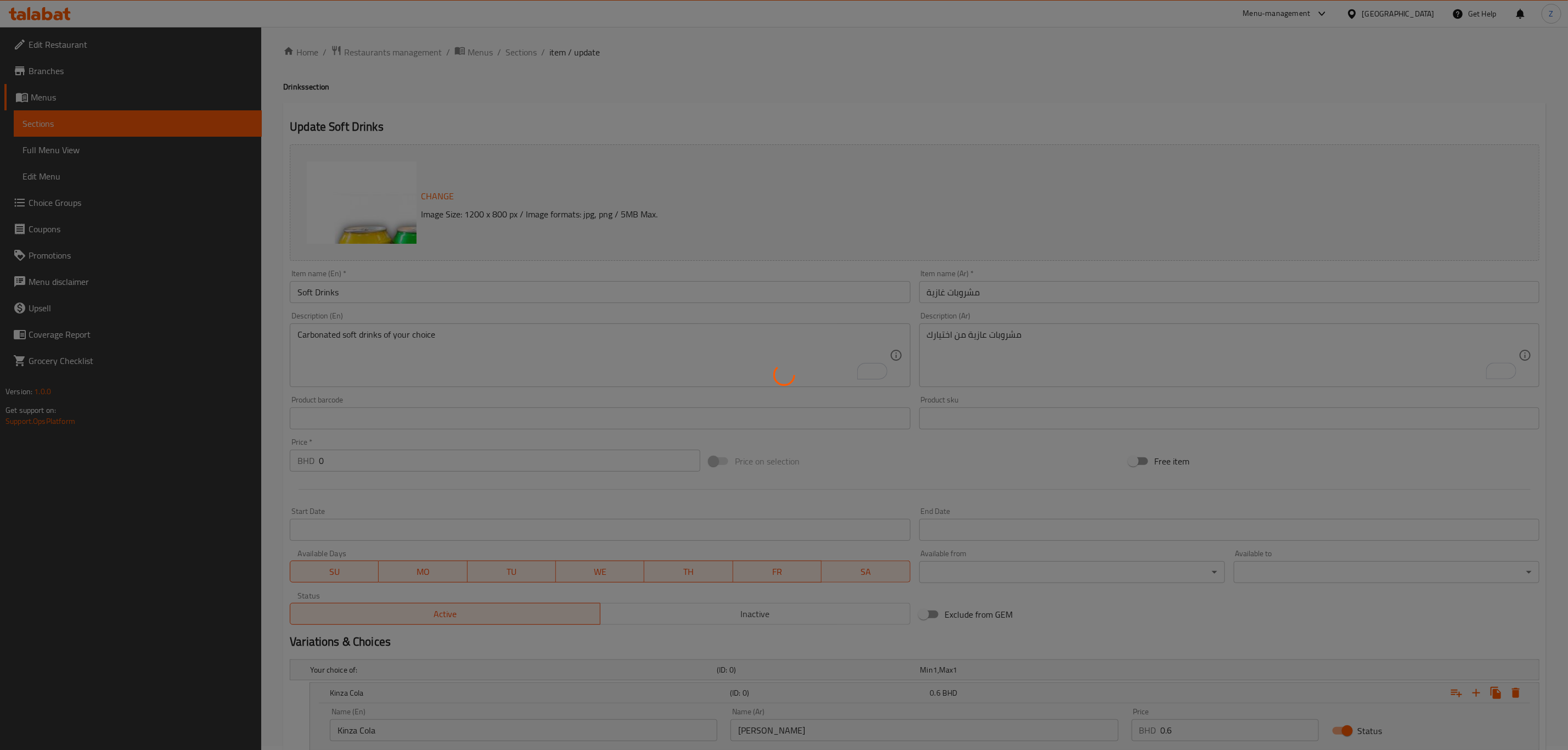
scroll to position [0, 0]
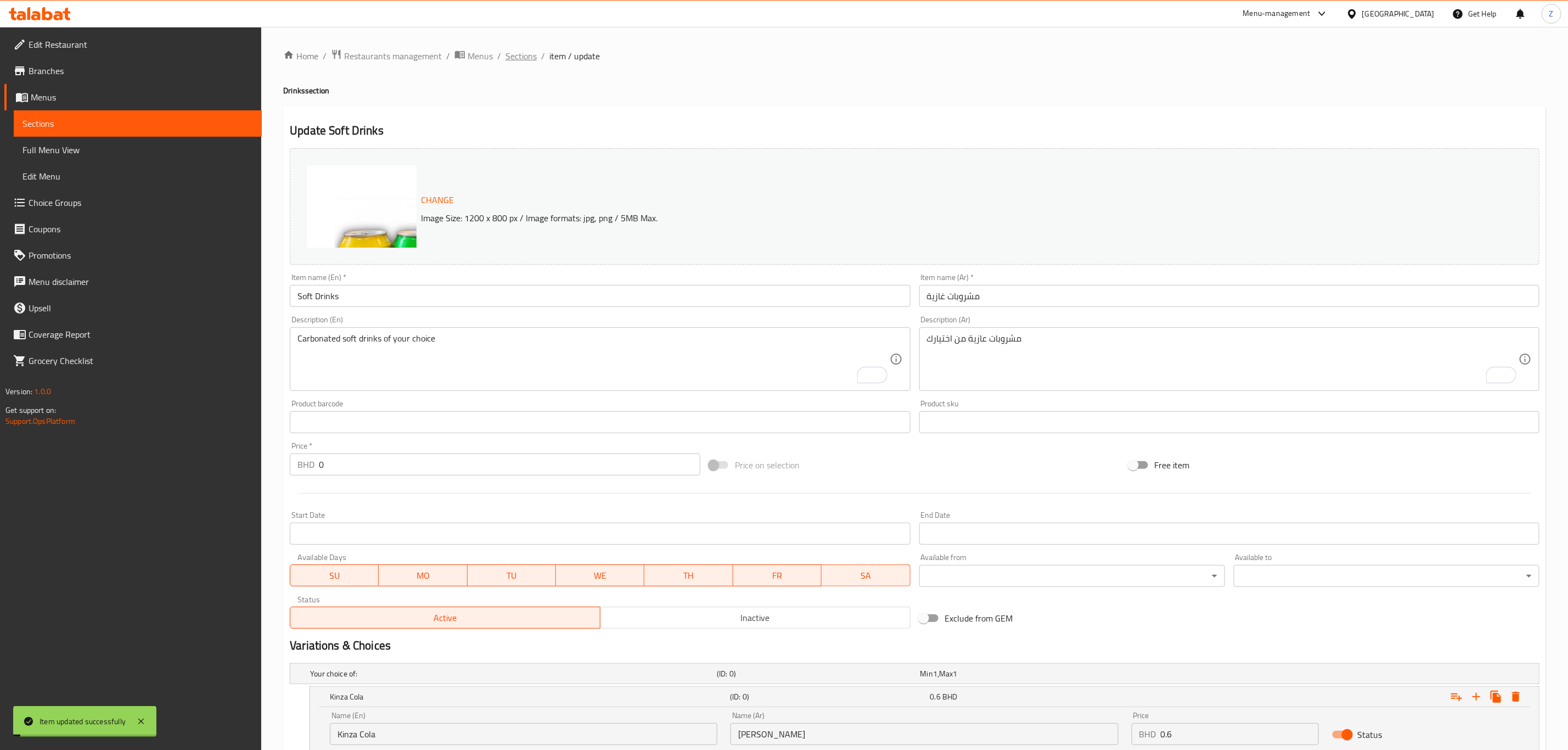
click at [520, 53] on span "Sections" at bounding box center [521, 56] width 31 height 13
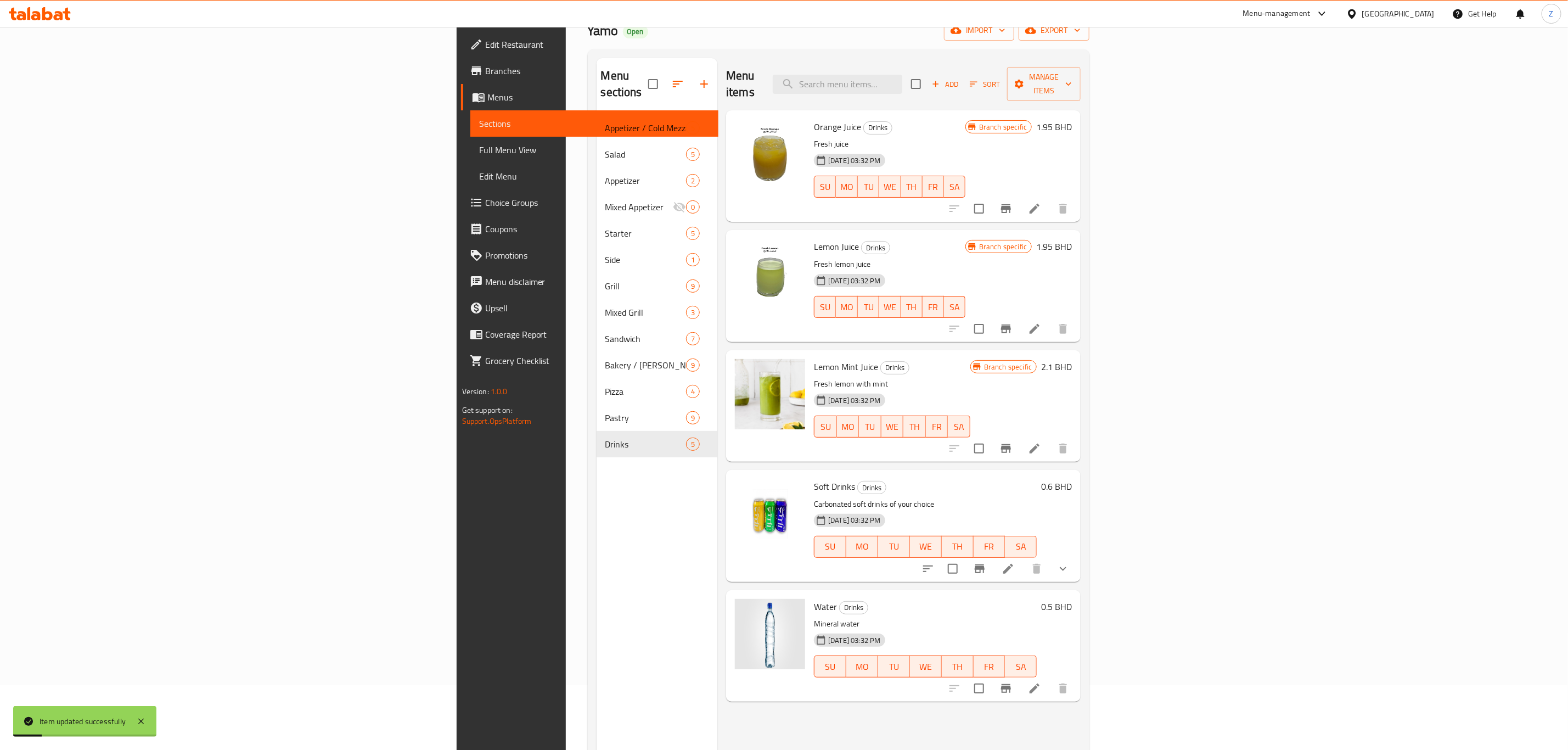
scroll to position [154, 0]
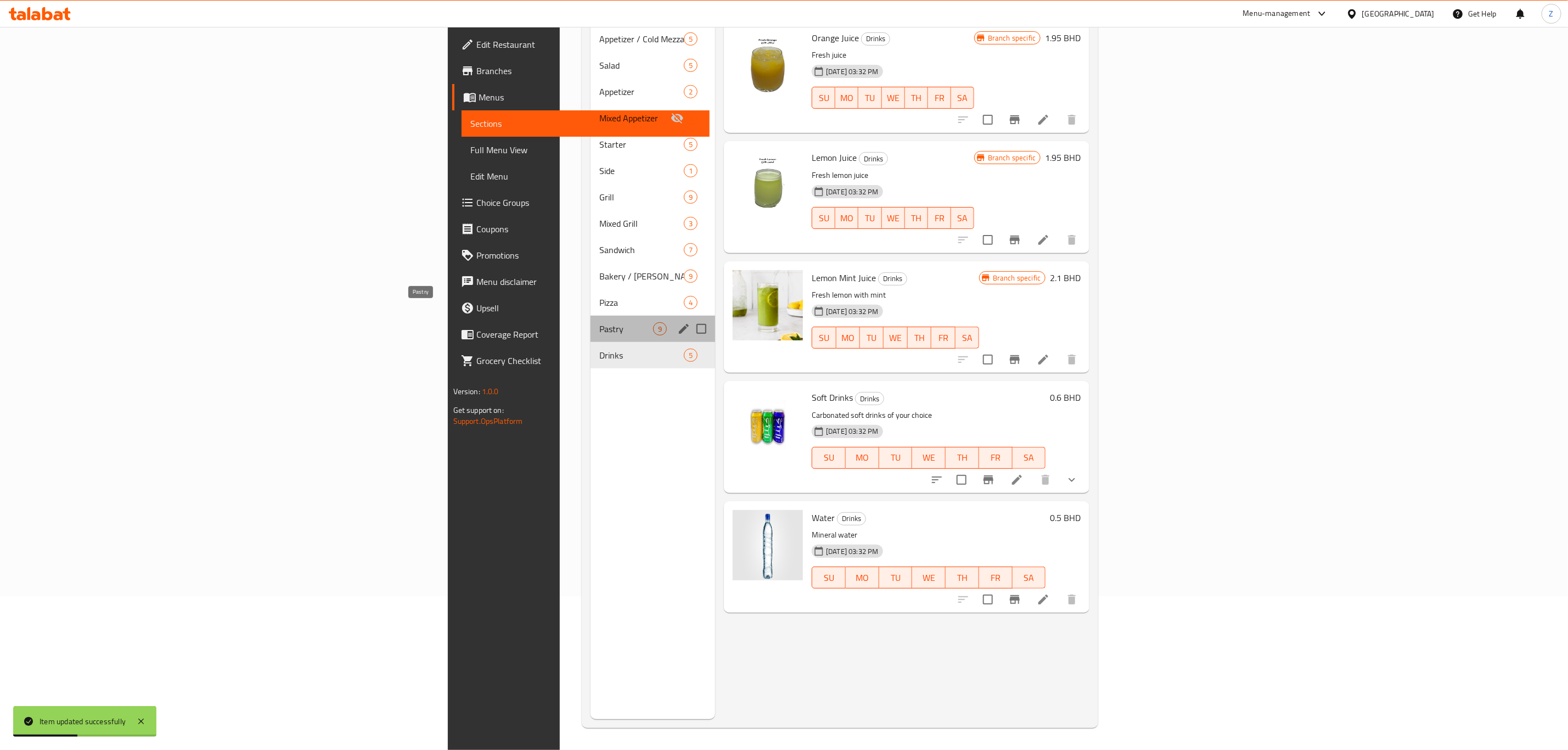
click at [599, 322] on span "Pastry" at bounding box center [626, 329] width 54 height 13
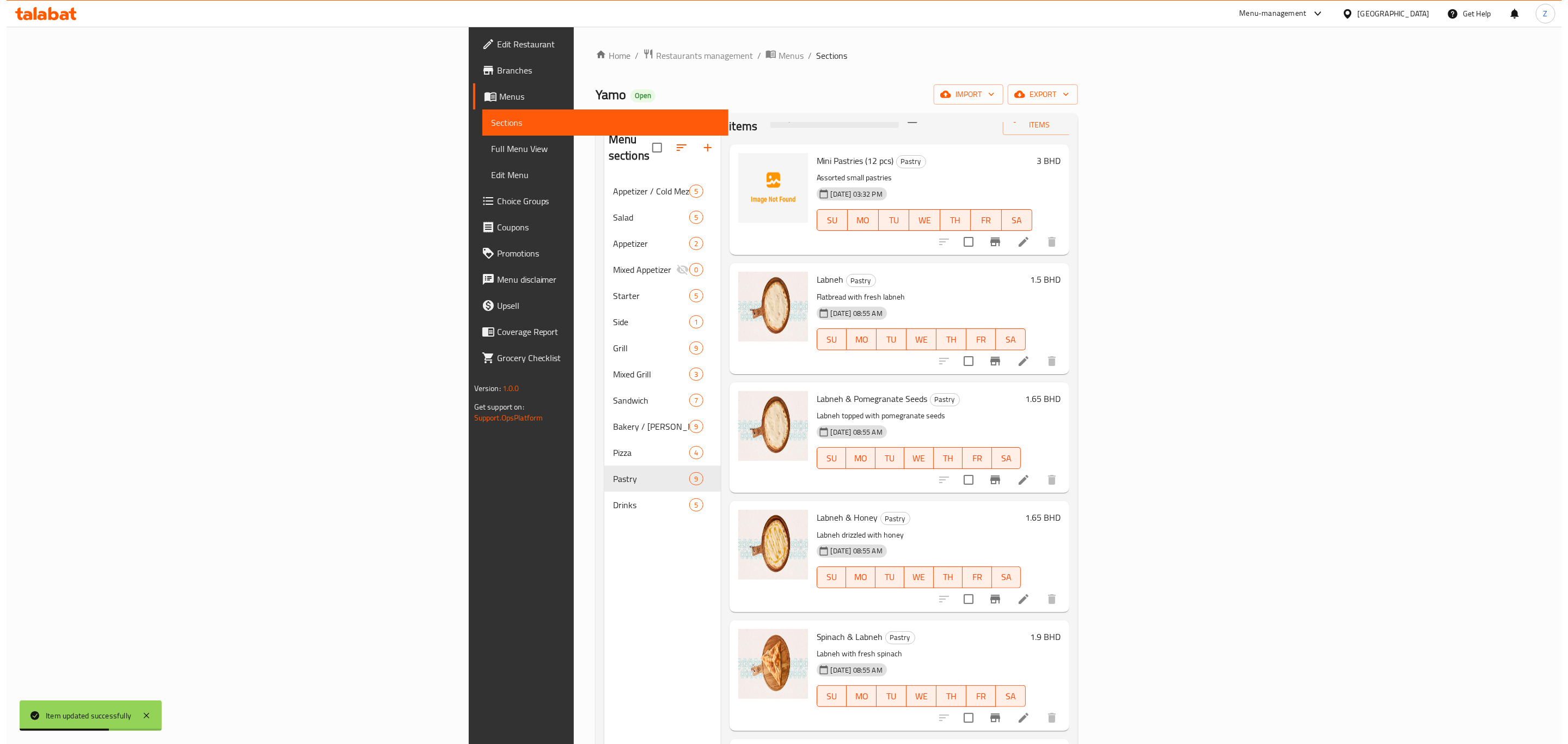
scroll to position [82, 0]
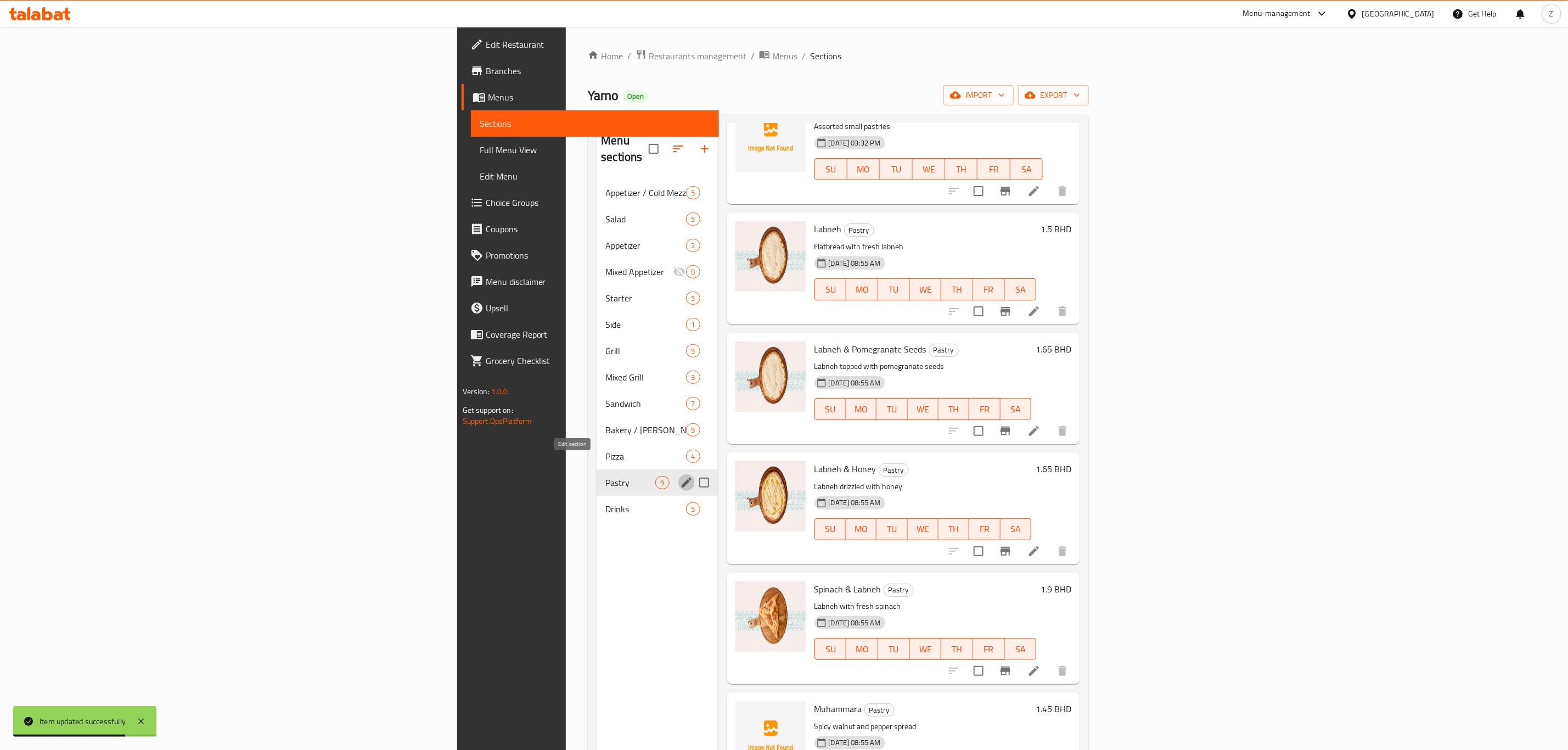
click at [680, 476] on icon "edit" at bounding box center [687, 483] width 13 height 13
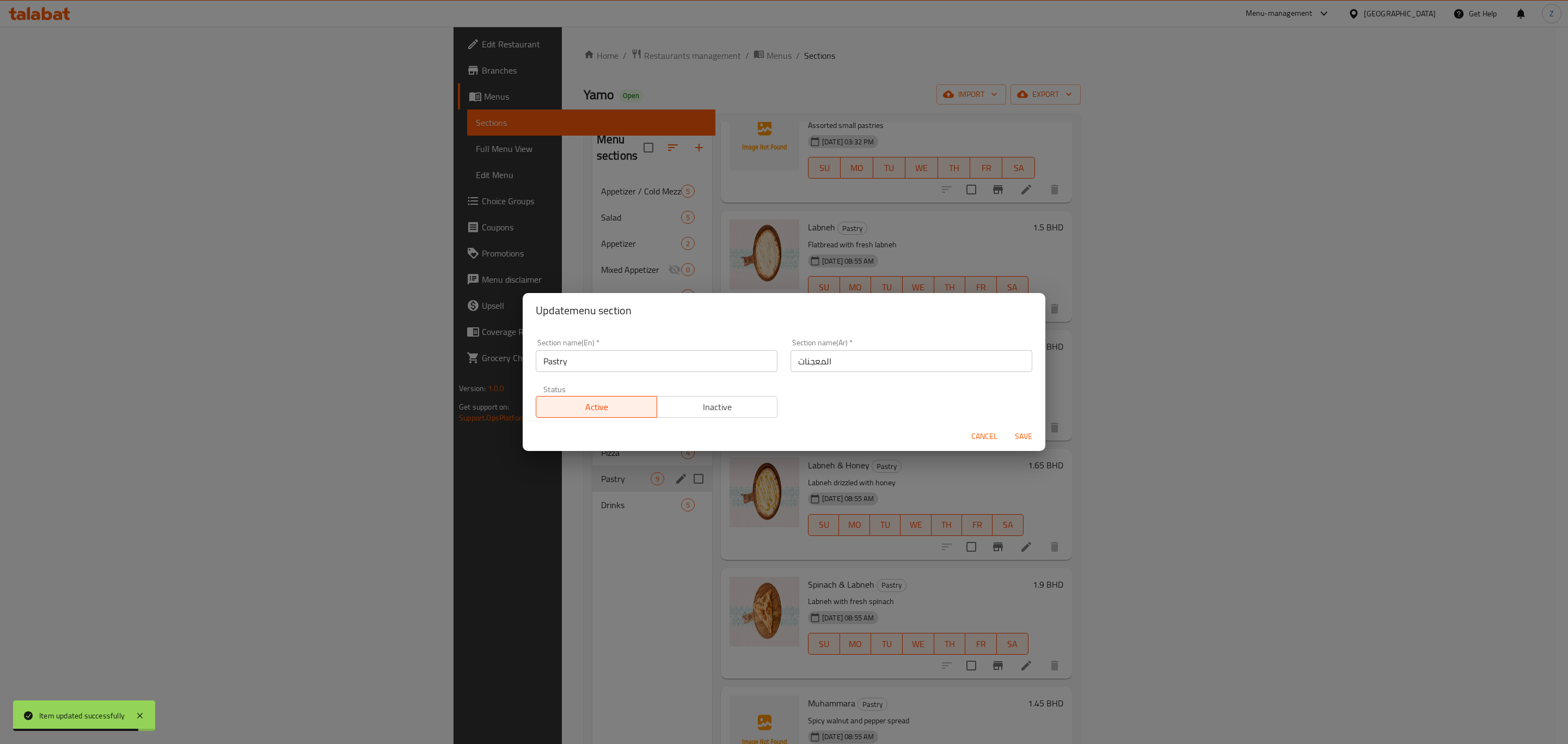
drag, startPoint x: 657, startPoint y: 361, endPoint x: 681, endPoint y: 365, distance: 24.3
click at [659, 361] on input "Pastry" at bounding box center [657, 361] width 242 height 22
type input "Pastries"
click at [1025, 435] on span "Save" at bounding box center [1023, 436] width 26 height 13
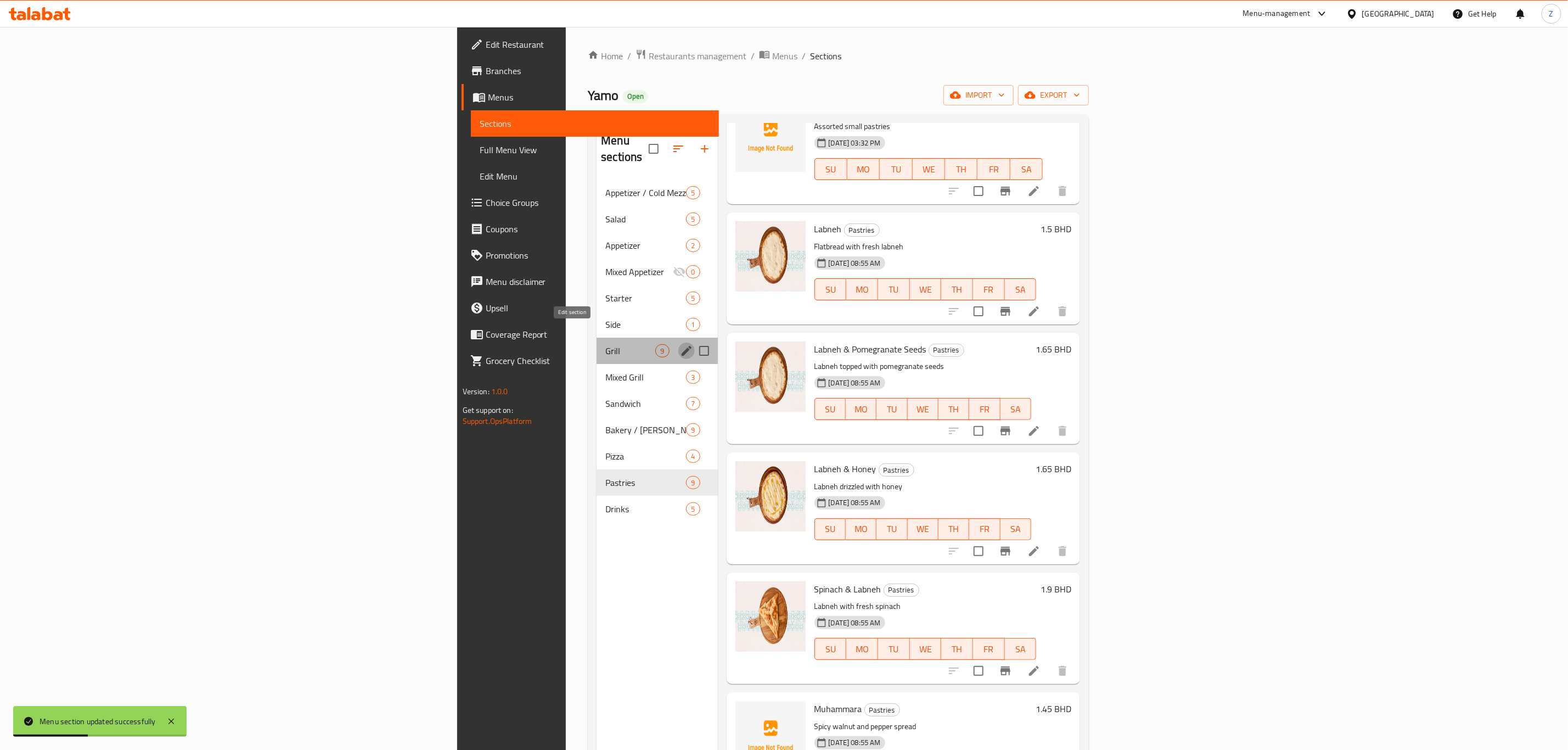
click at [680, 344] on icon "edit" at bounding box center [687, 351] width 13 height 13
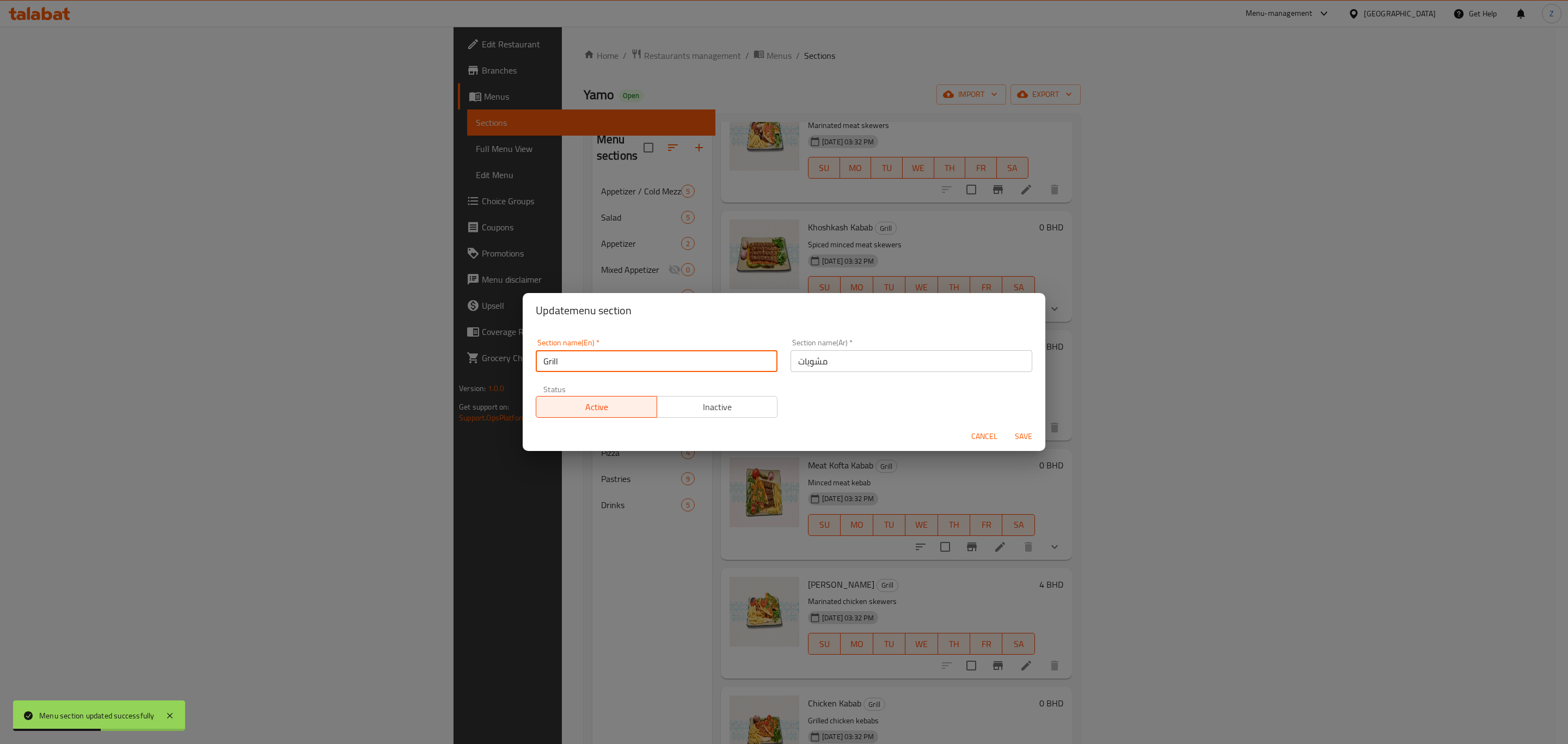
click at [615, 359] on input "Grill" at bounding box center [657, 361] width 242 height 22
type input "Grills"
click at [1026, 436] on span "Save" at bounding box center [1023, 436] width 26 height 13
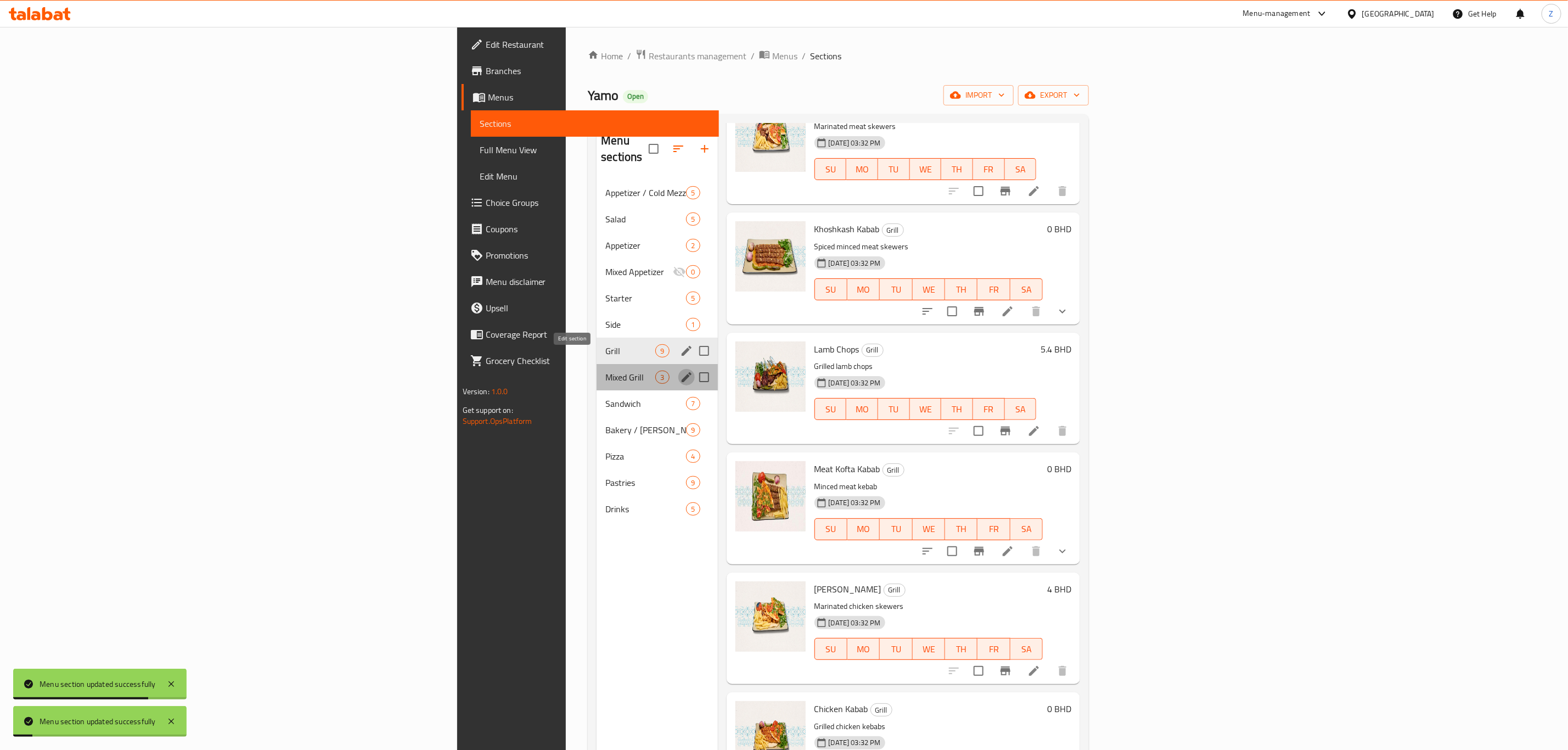
click at [680, 370] on icon "edit" at bounding box center [687, 377] width 13 height 13
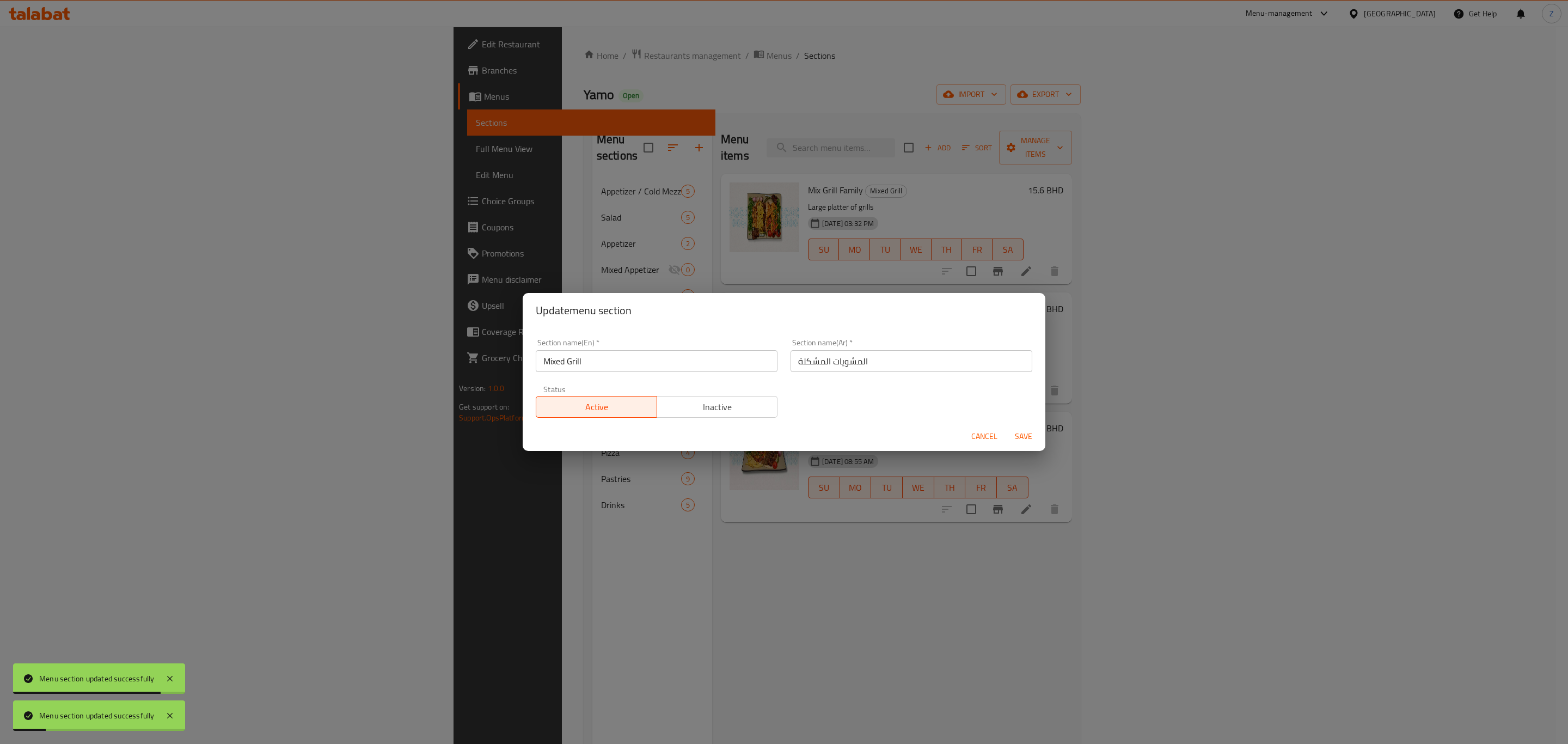
click at [644, 358] on input "Mixed Grill" at bounding box center [657, 361] width 242 height 22
type input "Mixed Grills"
click at [1021, 432] on span "Save" at bounding box center [1023, 436] width 26 height 13
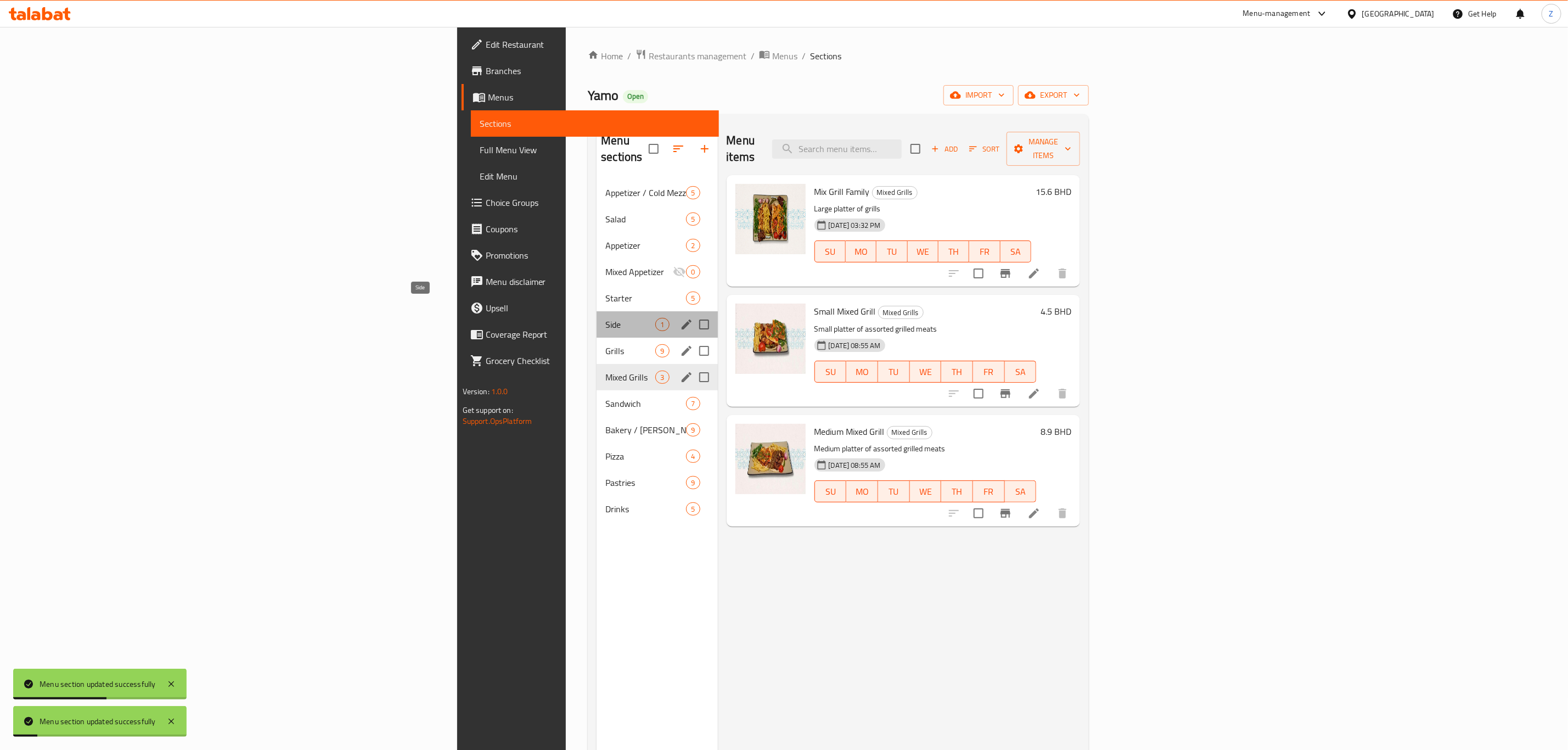
click at [605, 318] on span "Side" at bounding box center [630, 325] width 50 height 13
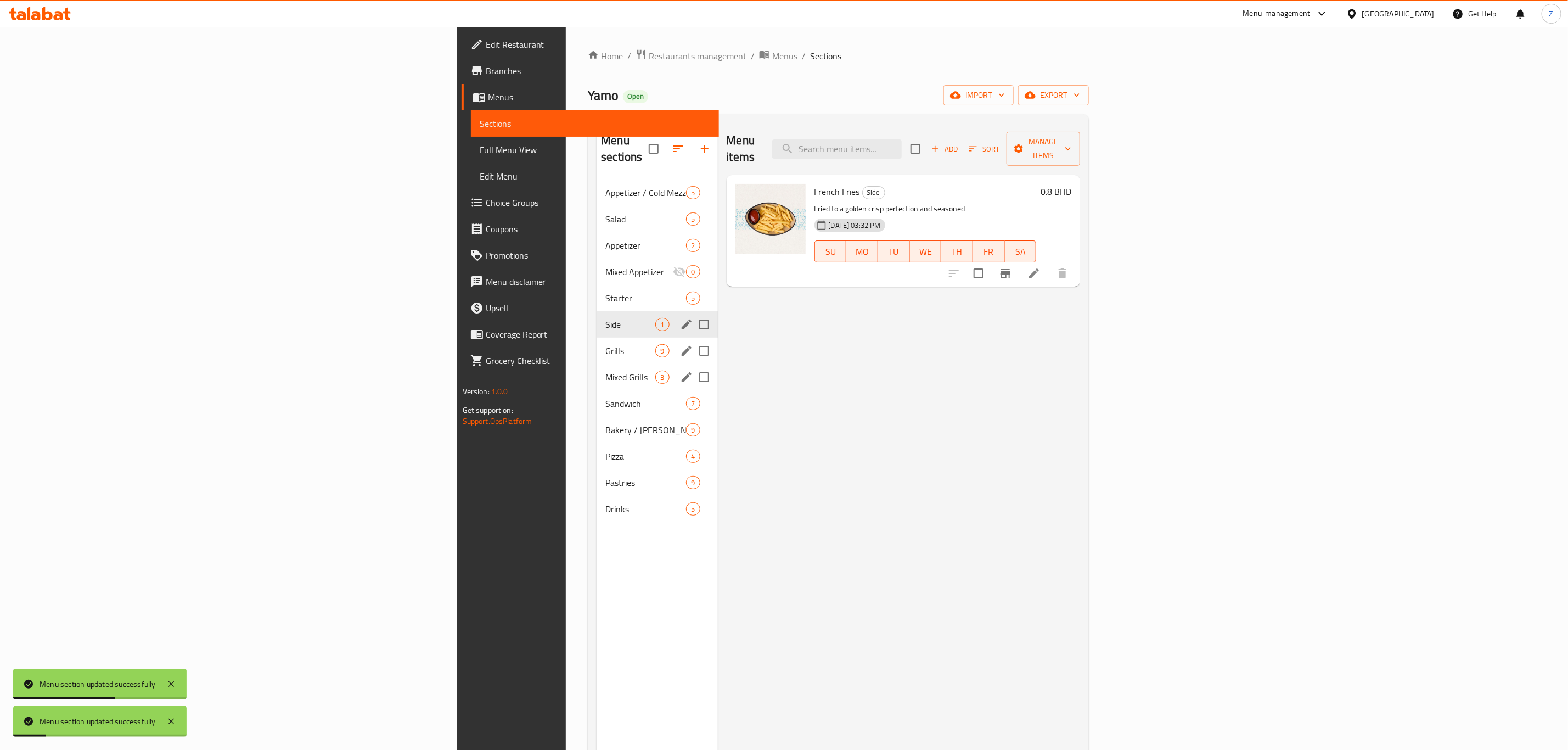
click at [597, 311] on div "Side 1" at bounding box center [657, 324] width 121 height 26
click at [680, 318] on icon "edit" at bounding box center [687, 325] width 13 height 13
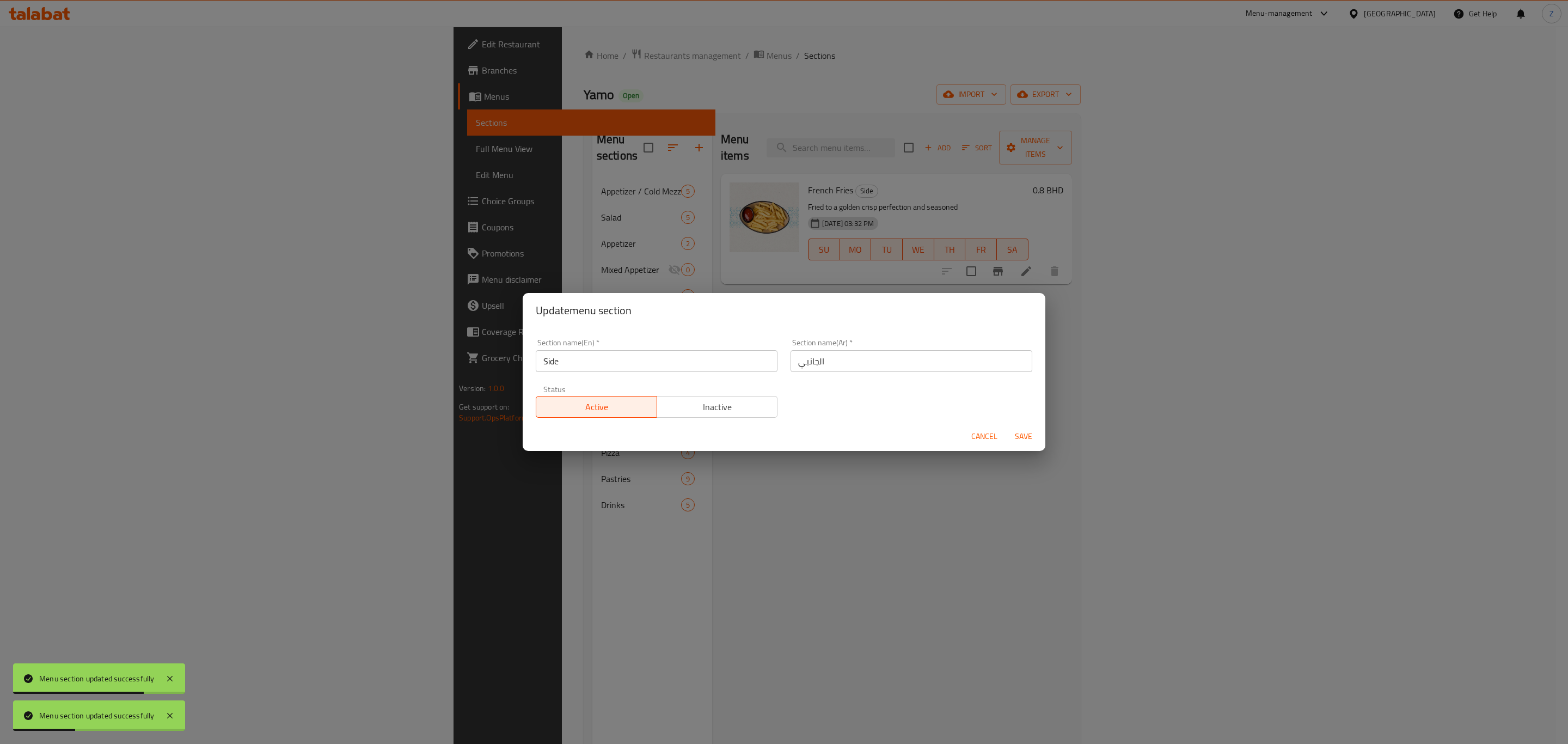
click at [609, 367] on input "Side" at bounding box center [657, 361] width 242 height 22
type input "Sides"
click at [905, 355] on input "الجانبي" at bounding box center [911, 361] width 242 height 22
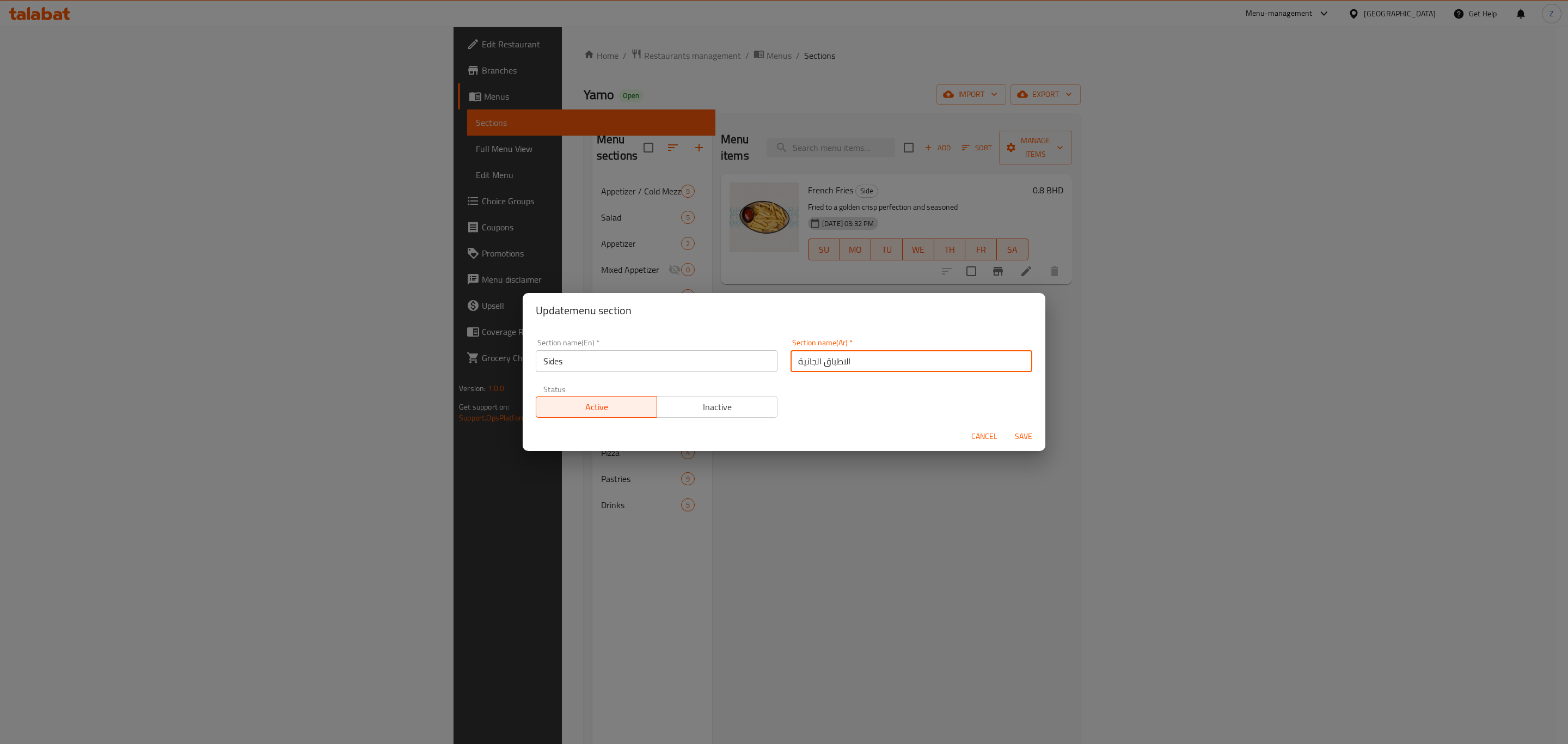
type input "الاطباق الجانية"
type button "0"
click at [912, 358] on input "الاطباق الجانية" at bounding box center [911, 361] width 242 height 22
type input "الاطباق الجانبية"
click at [1032, 434] on span "Save" at bounding box center [1023, 436] width 26 height 13
